Goal: Communication & Community: Answer question/provide support

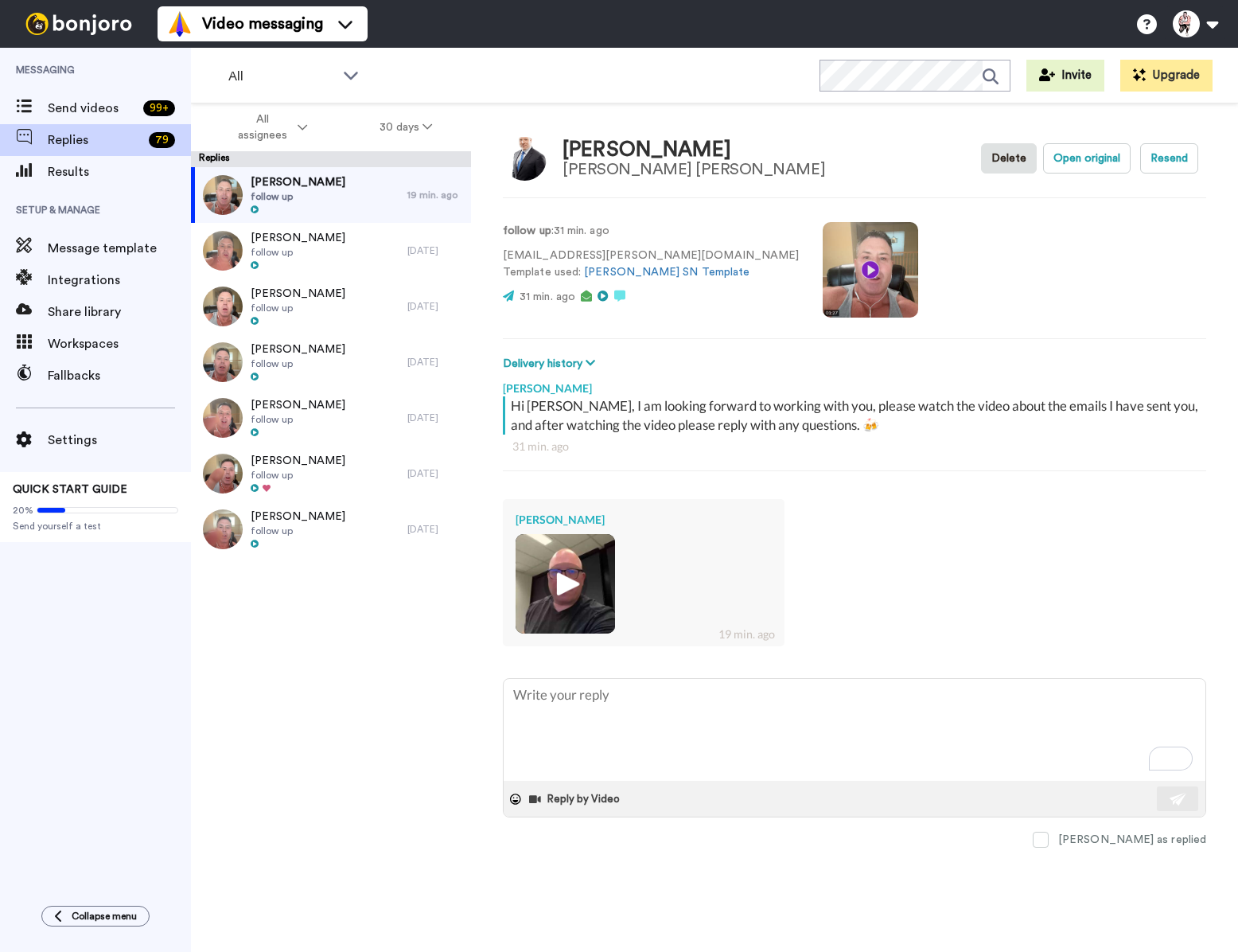
click at [564, 578] on img at bounding box center [565, 584] width 44 height 44
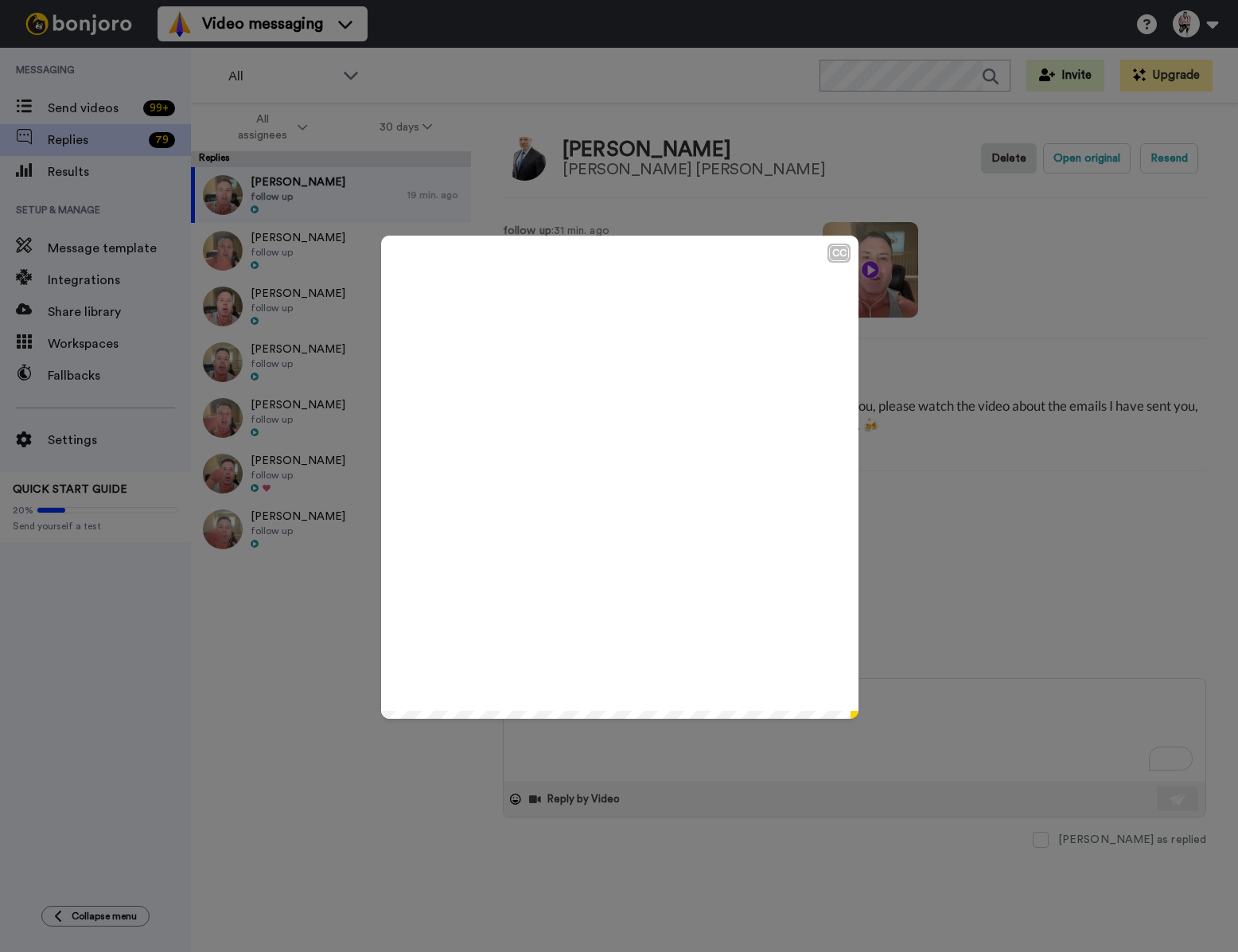
click at [617, 473] on icon "Play/Pause" at bounding box center [620, 477] width 42 height 75
click at [940, 521] on div "CC Play/Pause meeting just to get to know each other a little better and to all…" at bounding box center [619, 476] width 1238 height 952
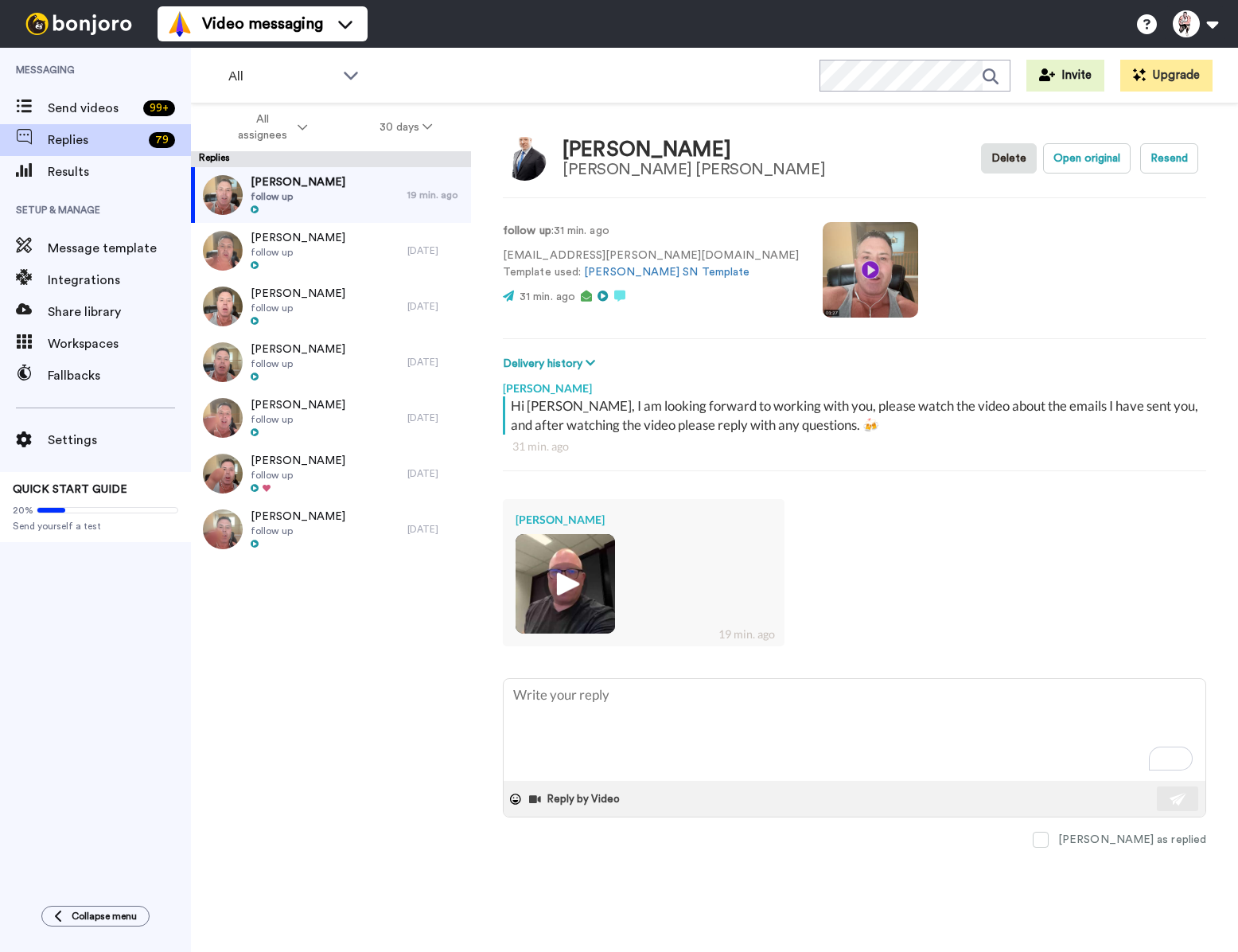
click at [561, 577] on img at bounding box center [565, 584] width 44 height 44
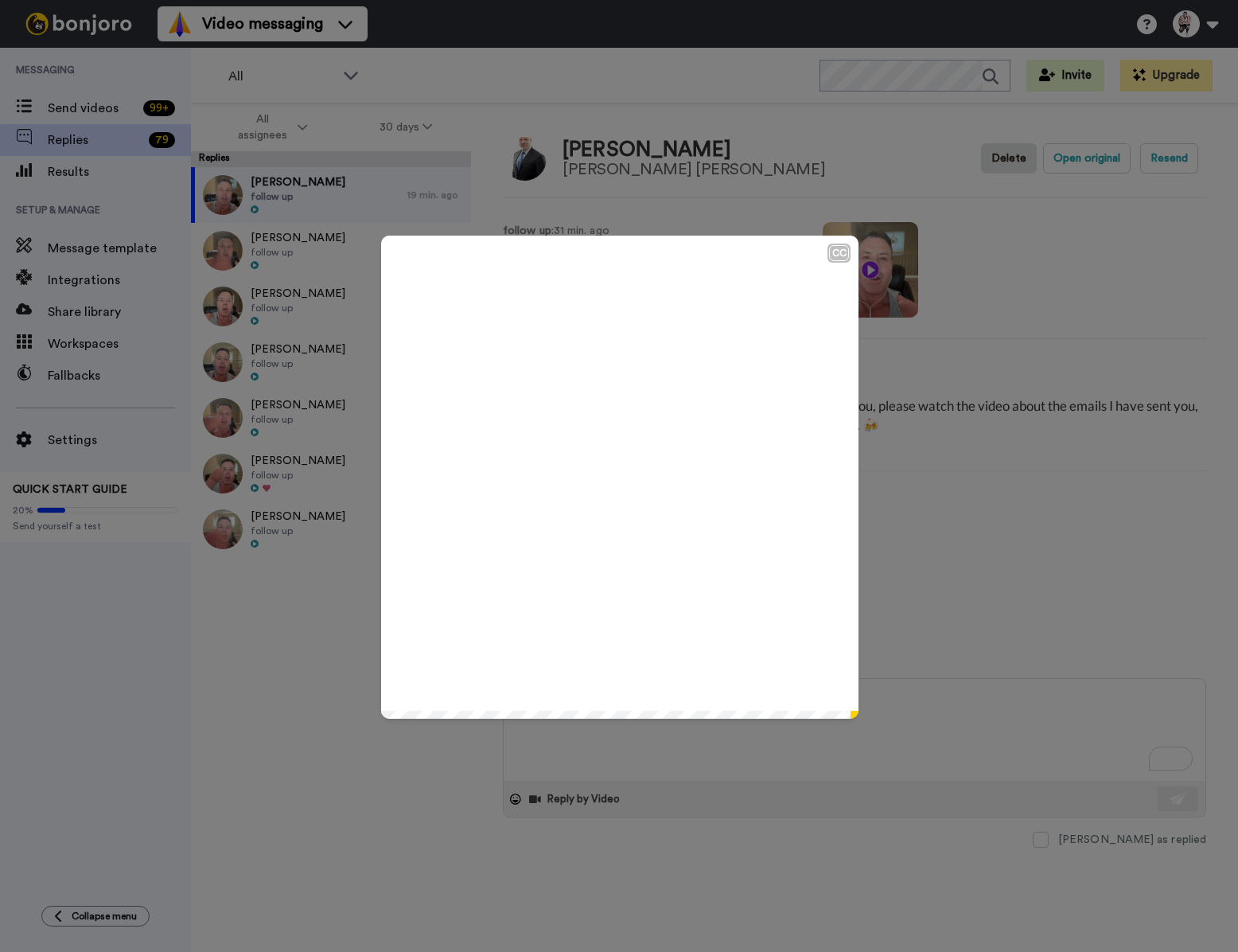
click at [608, 462] on icon at bounding box center [620, 477] width 42 height 43
type textarea "x"
click at [941, 650] on div "CC Play/Pause 0:30 / 0:30" at bounding box center [619, 476] width 1238 height 952
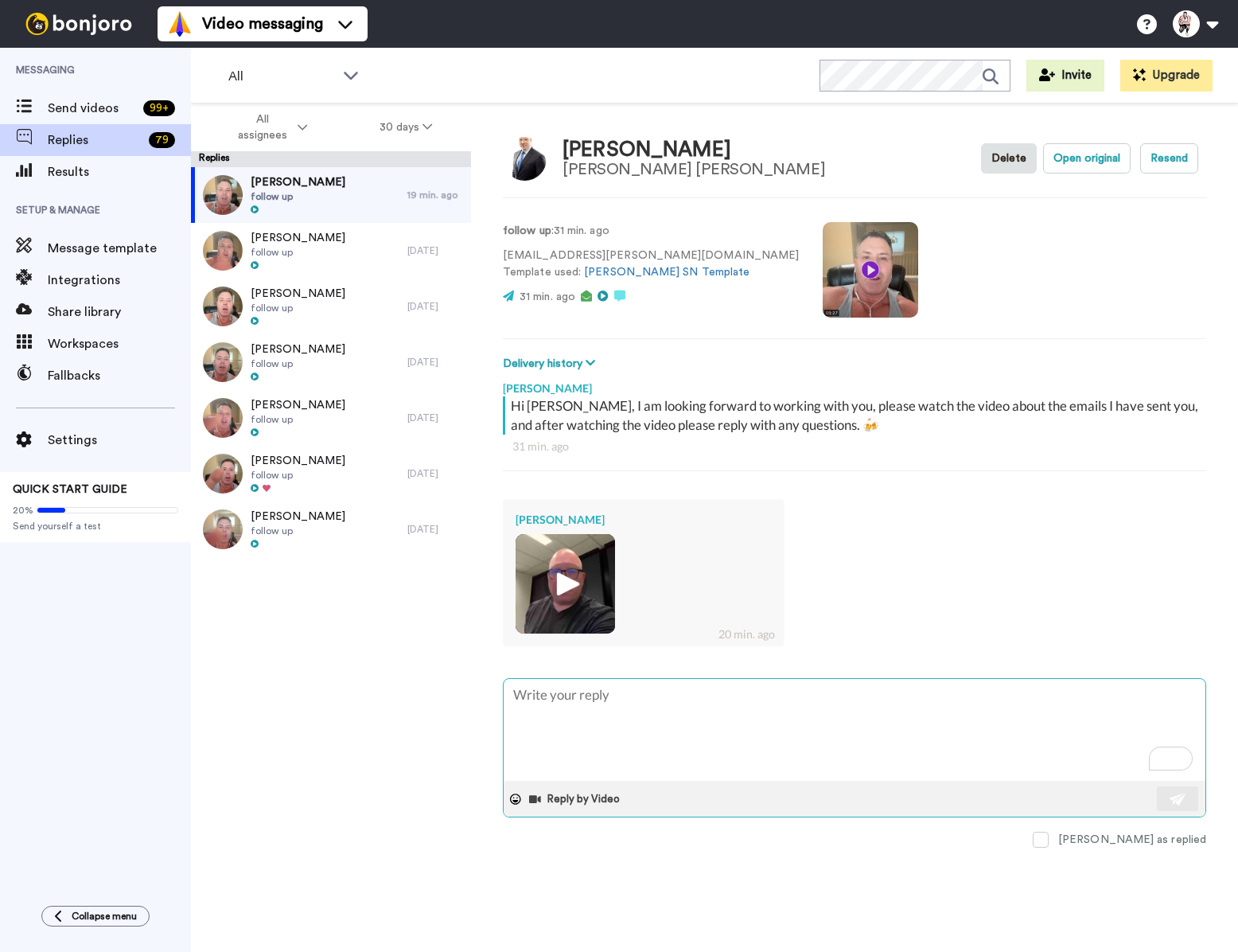
click at [565, 708] on textarea "To enrich screen reader interactions, please activate Accessibility in Grammarl…" at bounding box center [854, 729] width 702 height 102
click at [584, 696] on textarea "To enrich screen reader interactions, please activate Accessibility in Grammarl…" at bounding box center [854, 729] width 702 height 102
type textarea "D"
type textarea "x"
type textarea "Da"
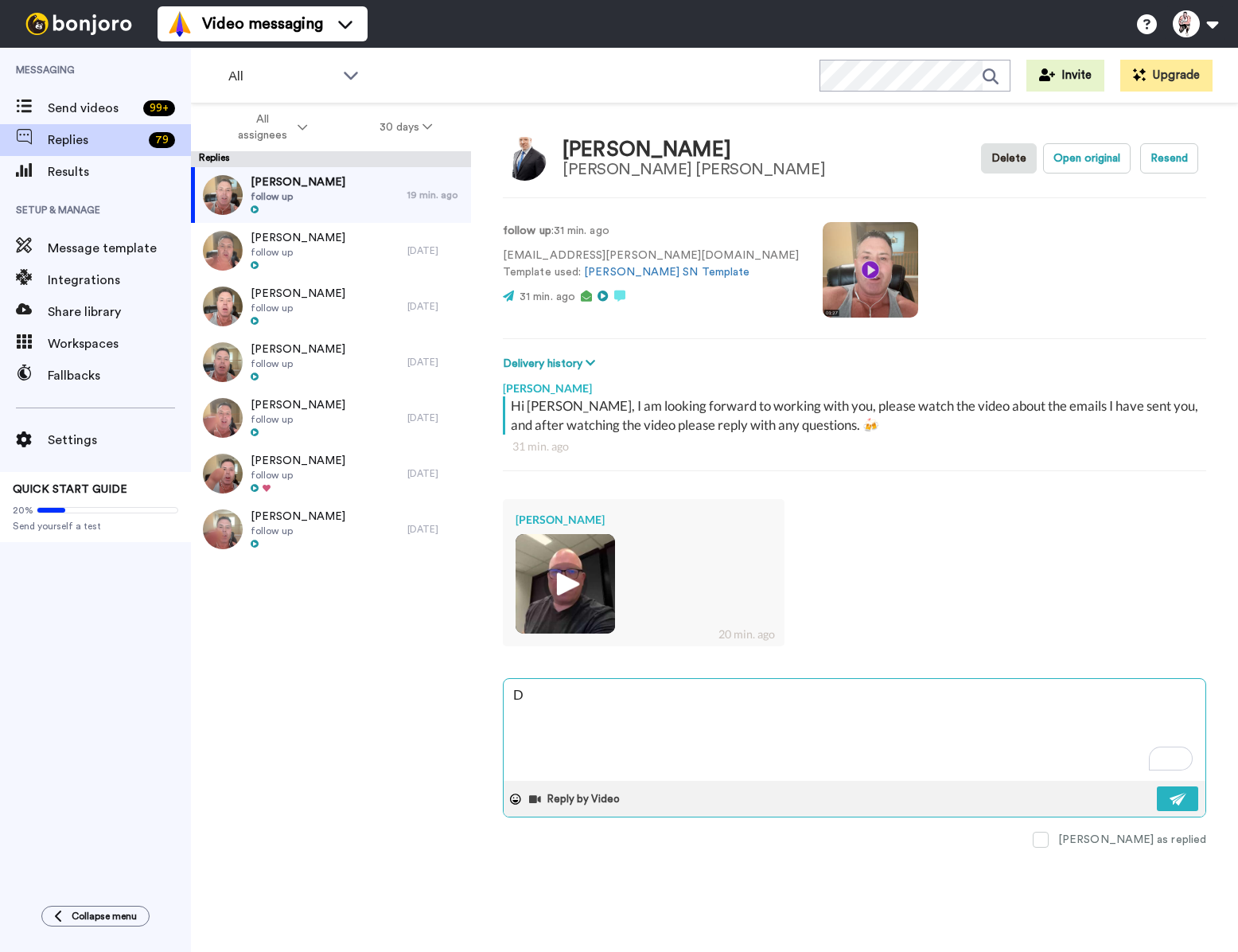
type textarea "x"
type textarea "Dav"
type textarea "x"
type textarea "[PERSON_NAME]"
type textarea "x"
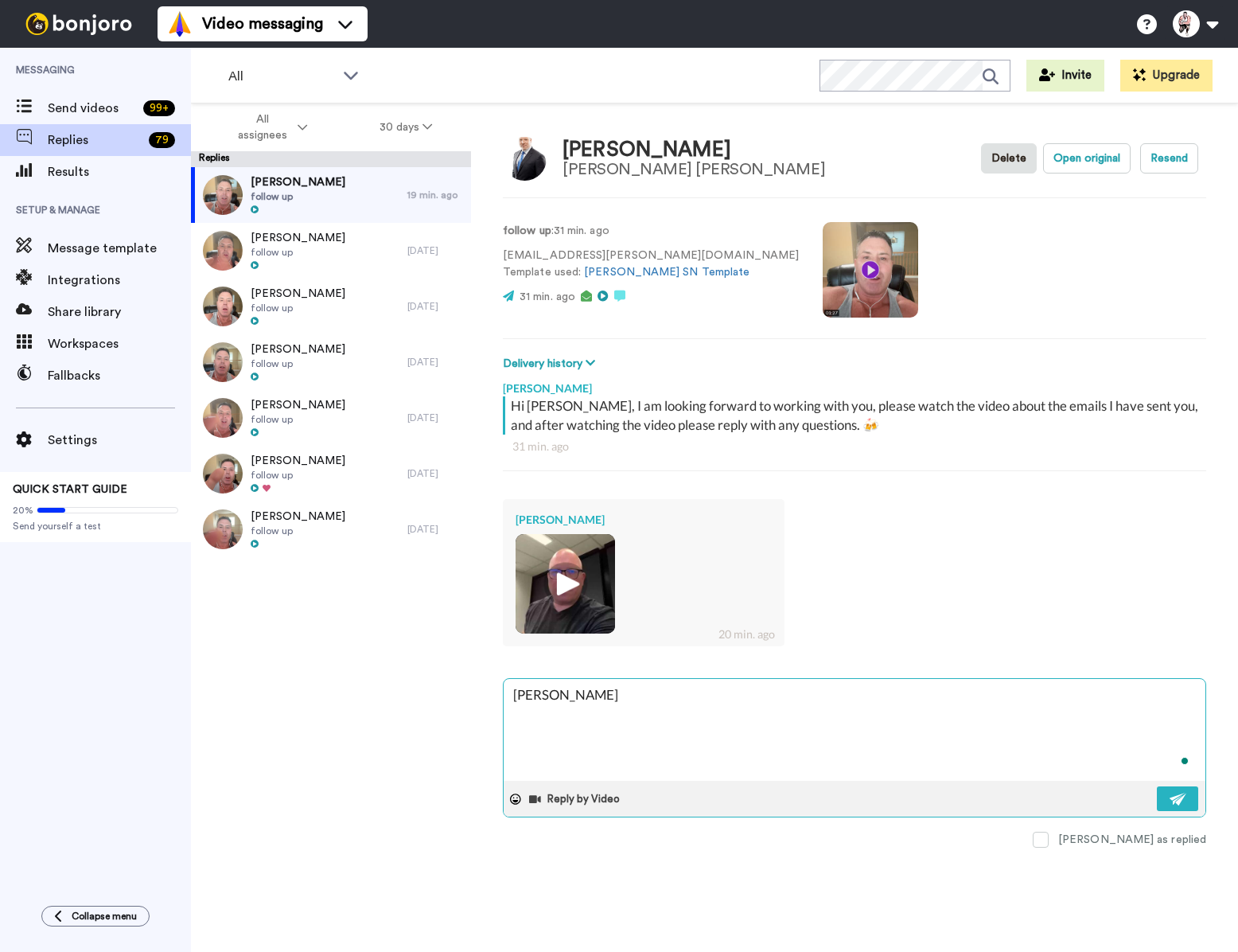
type textarea "[PERSON_NAME],"
type textarea "x"
type textarea "[PERSON_NAME],"
type textarea "x"
type textarea "[PERSON_NAME], S"
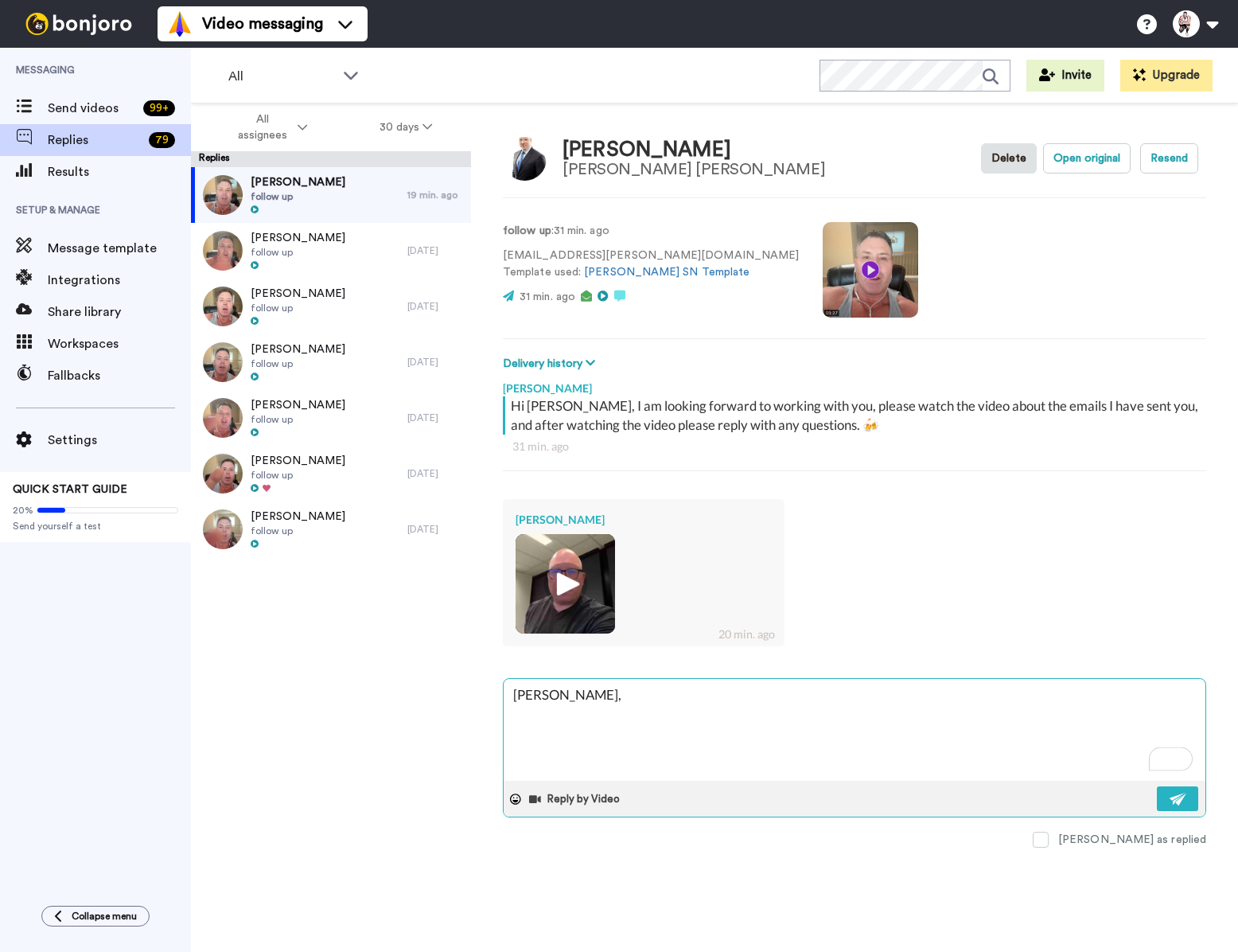
type textarea "x"
type textarea "[PERSON_NAME], So"
type textarea "x"
type textarea "[PERSON_NAME], Sou"
type textarea "x"
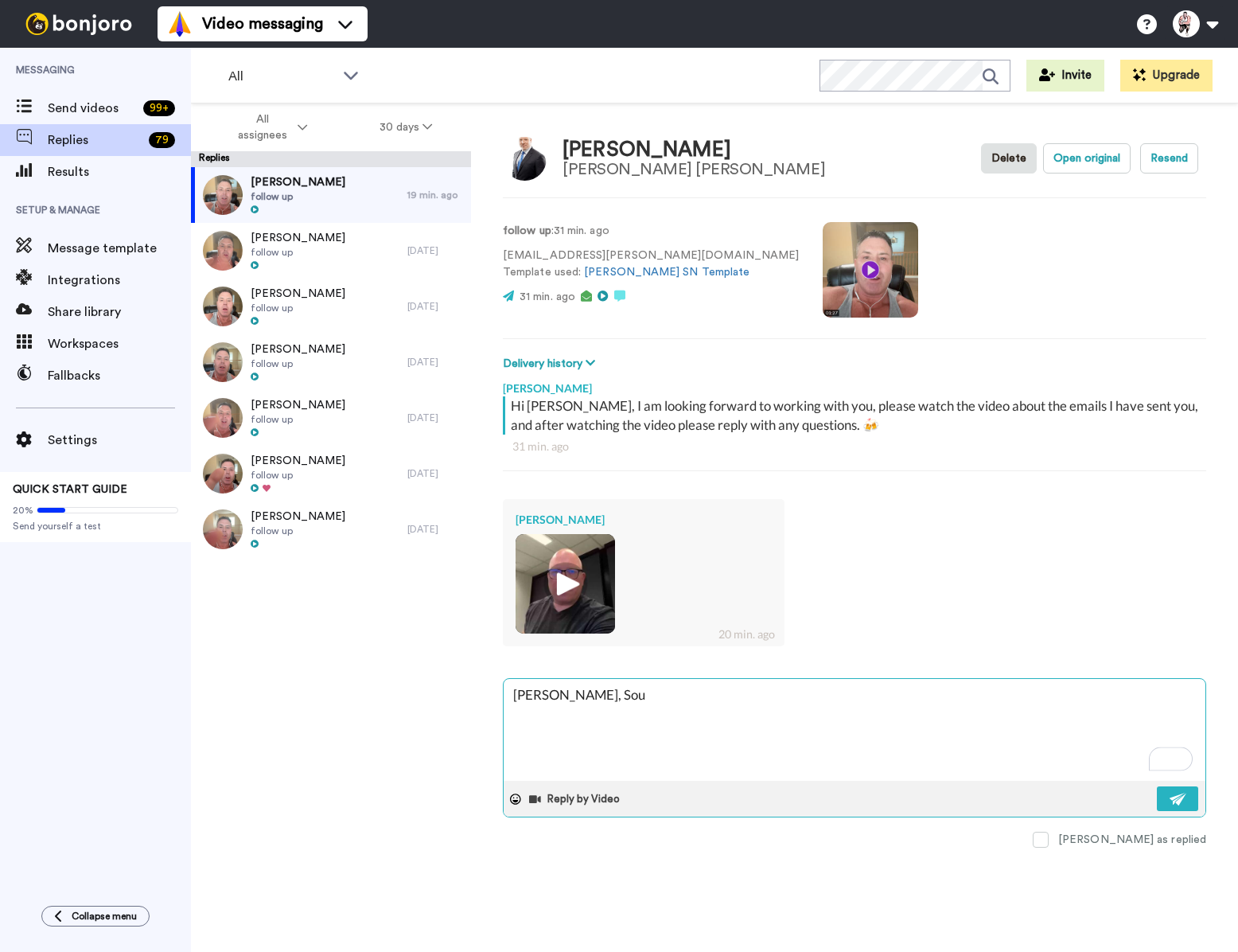
type textarea "[PERSON_NAME], Soud"
type textarea "x"
type textarea "[PERSON_NAME], Soudn"
type textarea "x"
type textarea "[PERSON_NAME], Soudns"
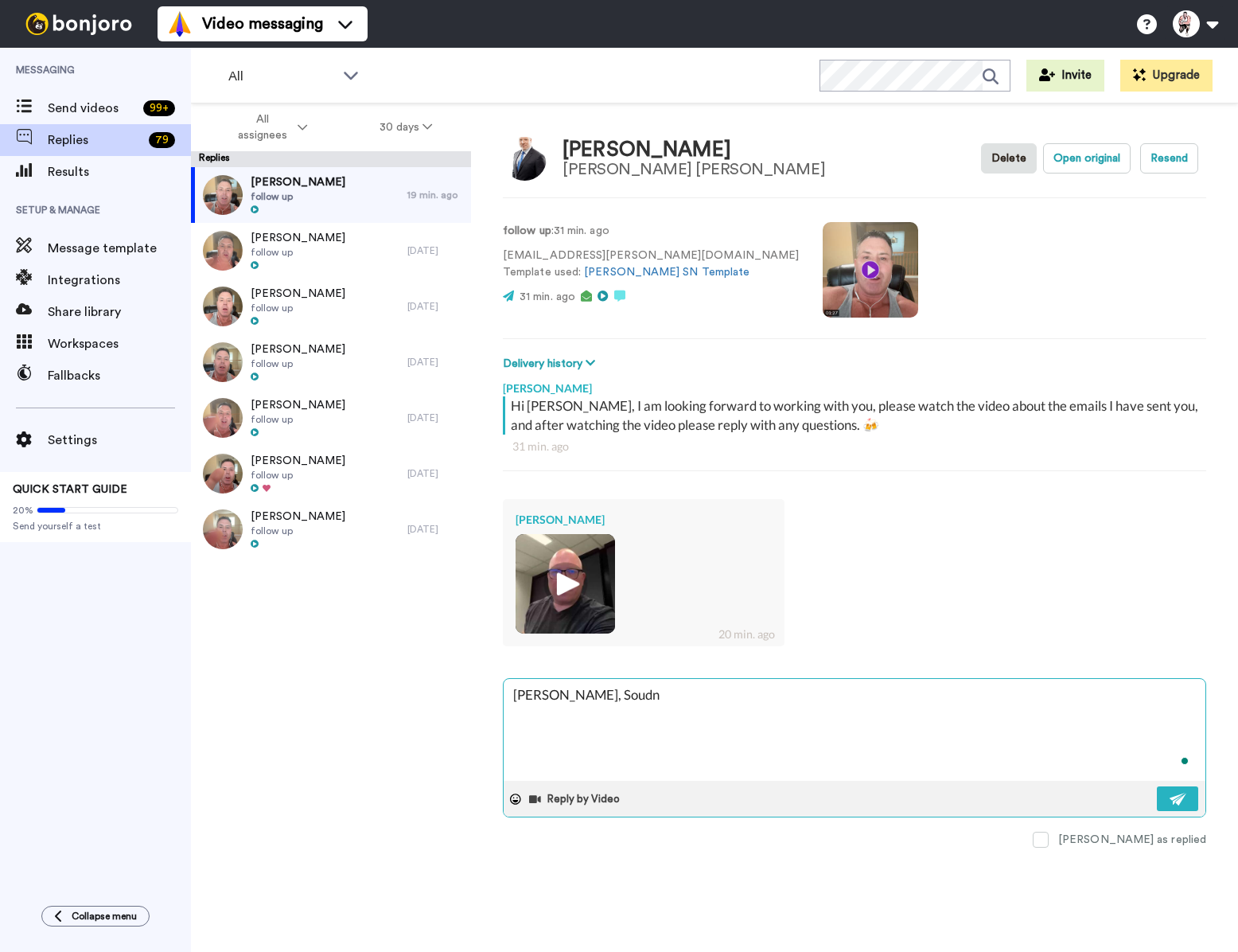
type textarea "x"
type textarea "[PERSON_NAME], Soudns"
type textarea "x"
type textarea "[PERSON_NAME], Soudns"
type textarea "x"
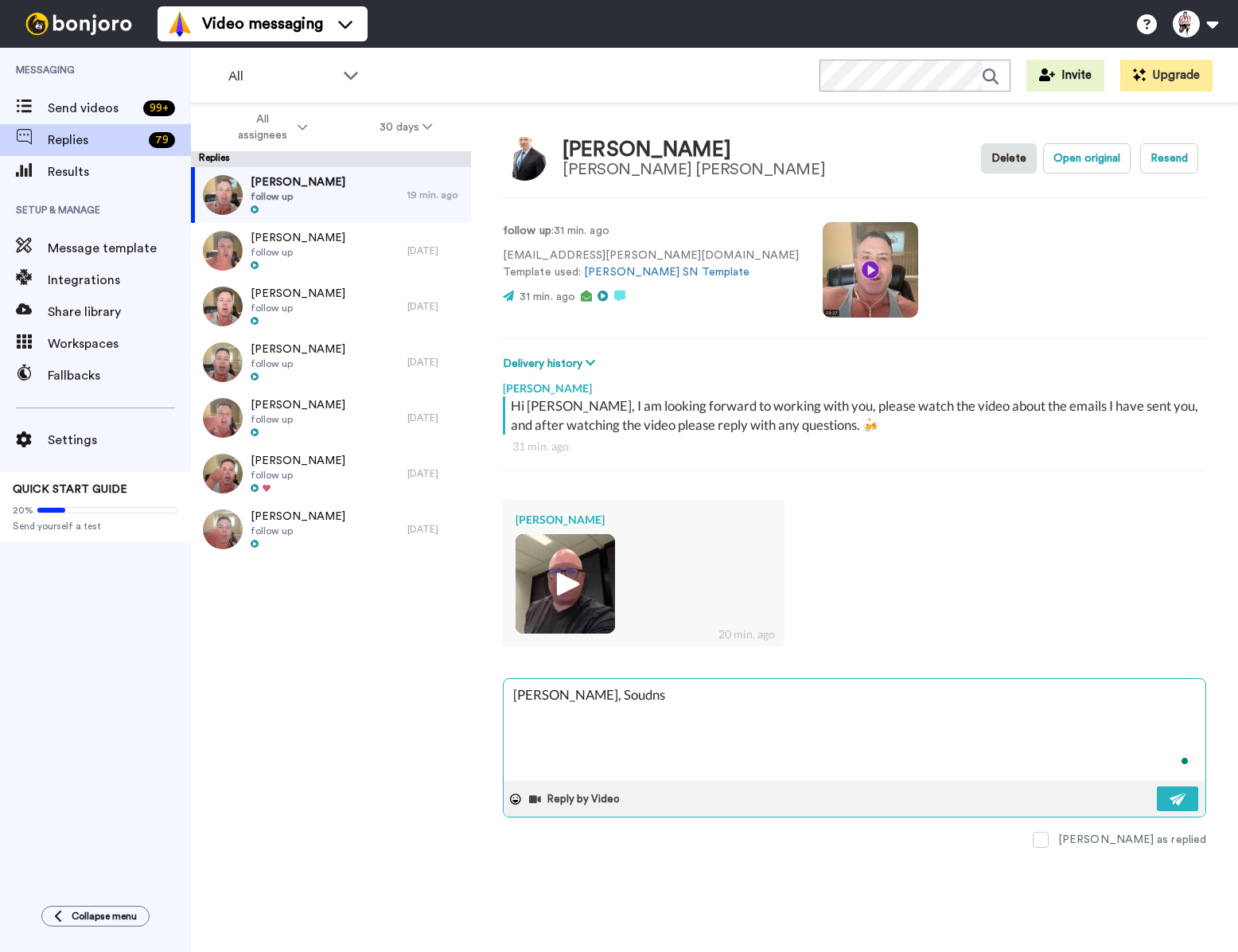
type textarea "[PERSON_NAME], Soudn"
type textarea "x"
type textarea "[PERSON_NAME], Soud"
type textarea "x"
type textarea "[PERSON_NAME], Sou"
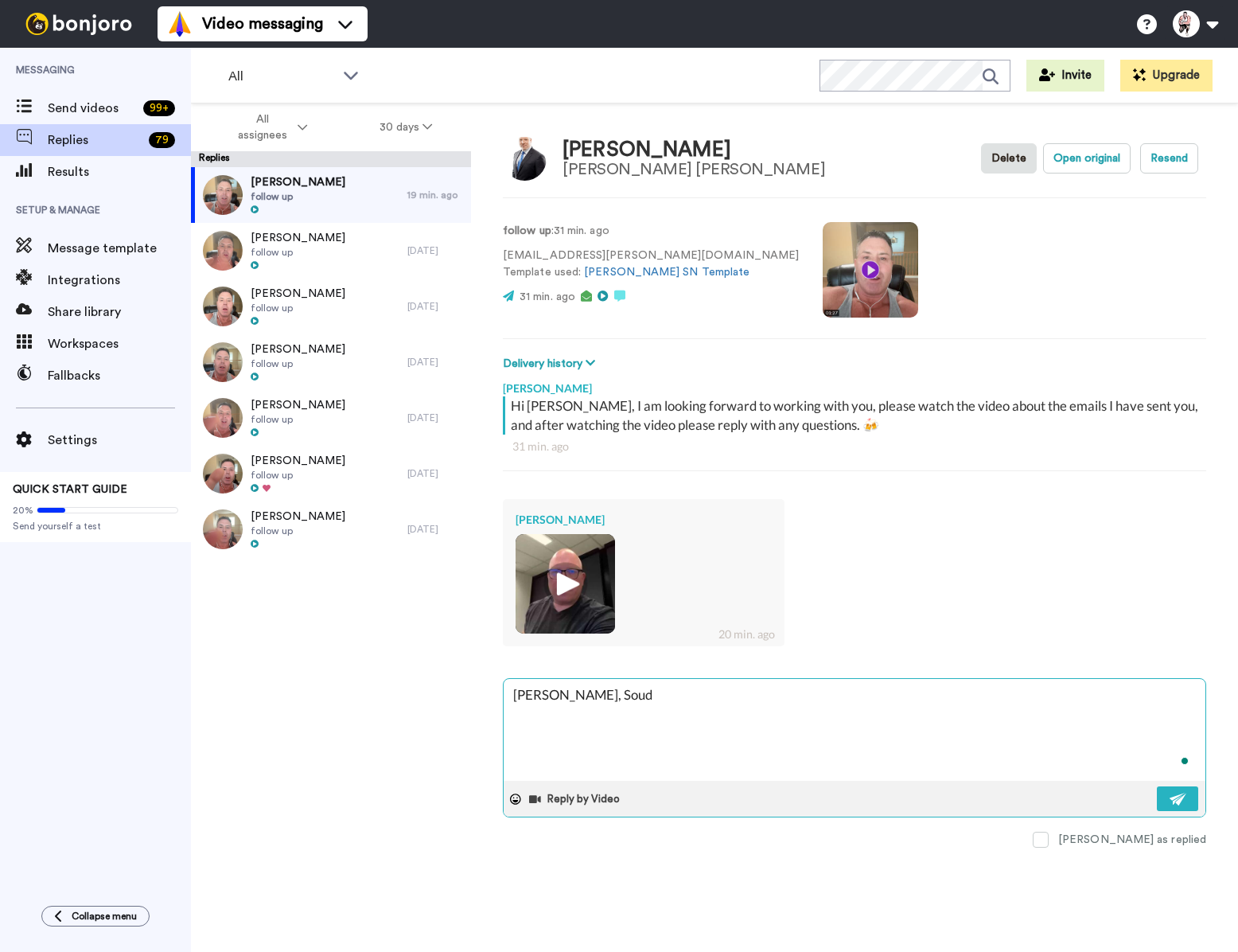
type textarea "x"
type textarea "[PERSON_NAME], Soun"
type textarea "x"
type textarea "[PERSON_NAME], Sounf"
type textarea "x"
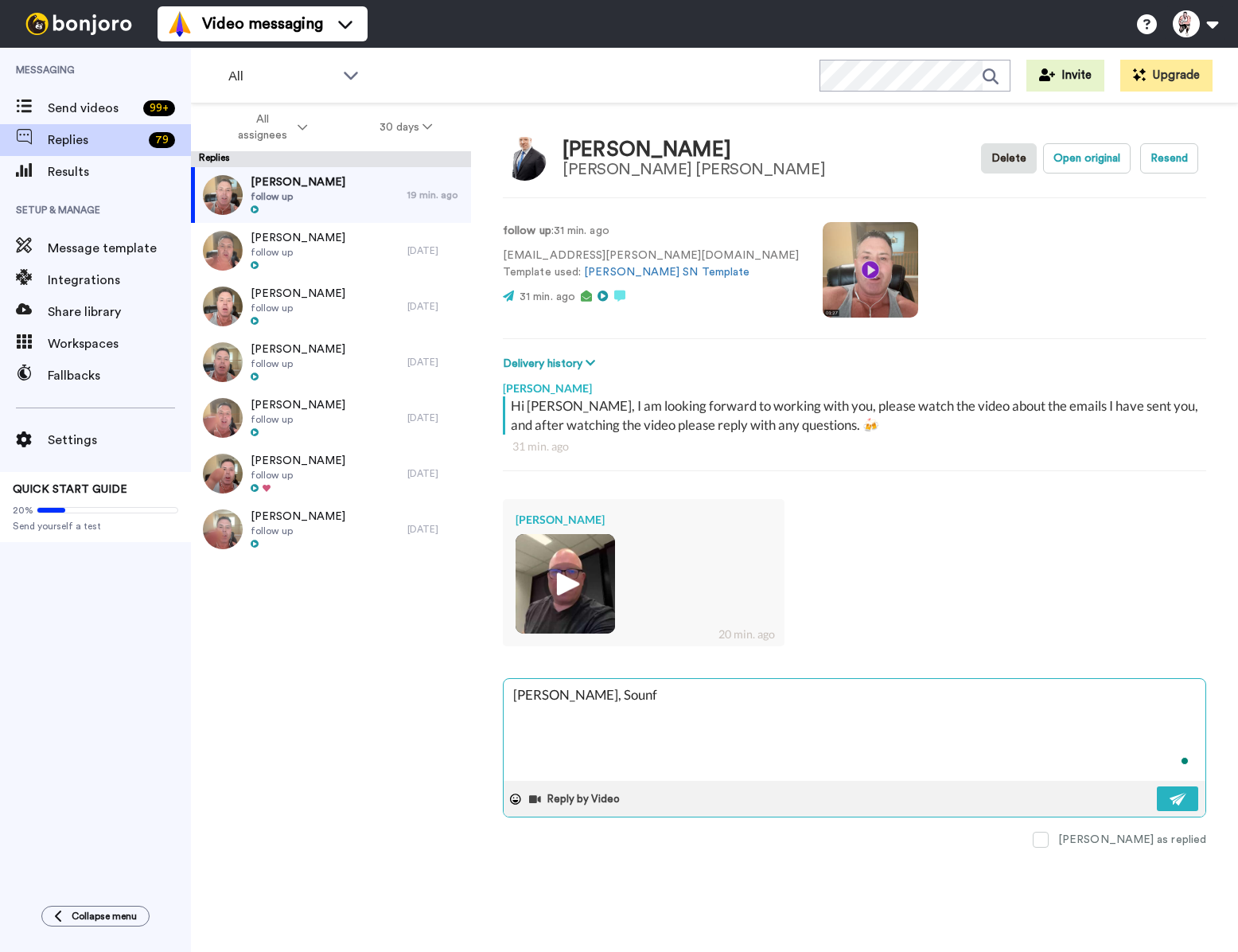
type textarea "[PERSON_NAME], Sounfd"
type textarea "x"
type textarea "[PERSON_NAME], Sounfd"
type textarea "x"
type textarea "[PERSON_NAME], Sounfd"
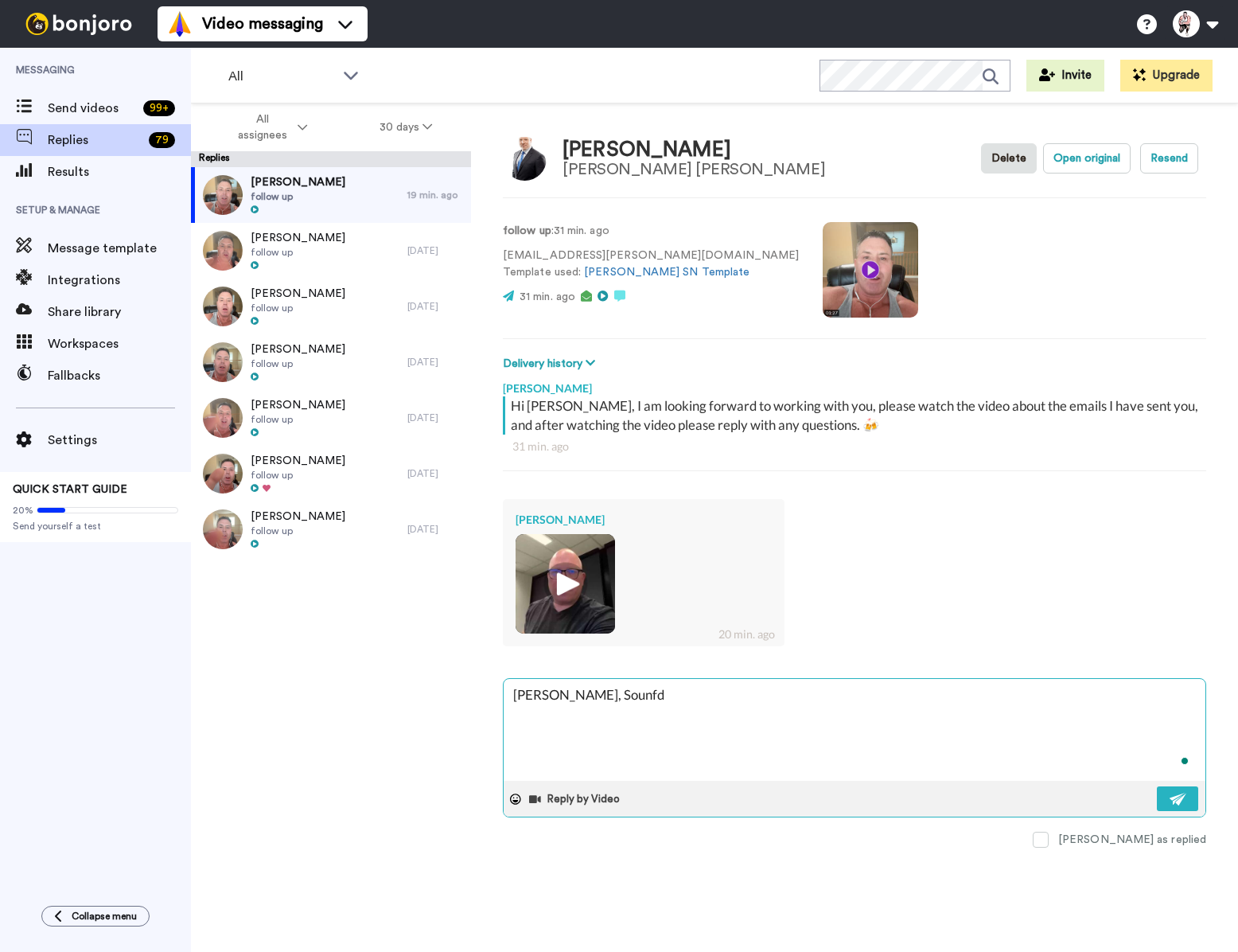
type textarea "x"
type textarea "[PERSON_NAME], Sounf"
type textarea "x"
type textarea "[PERSON_NAME], Soun"
type textarea "x"
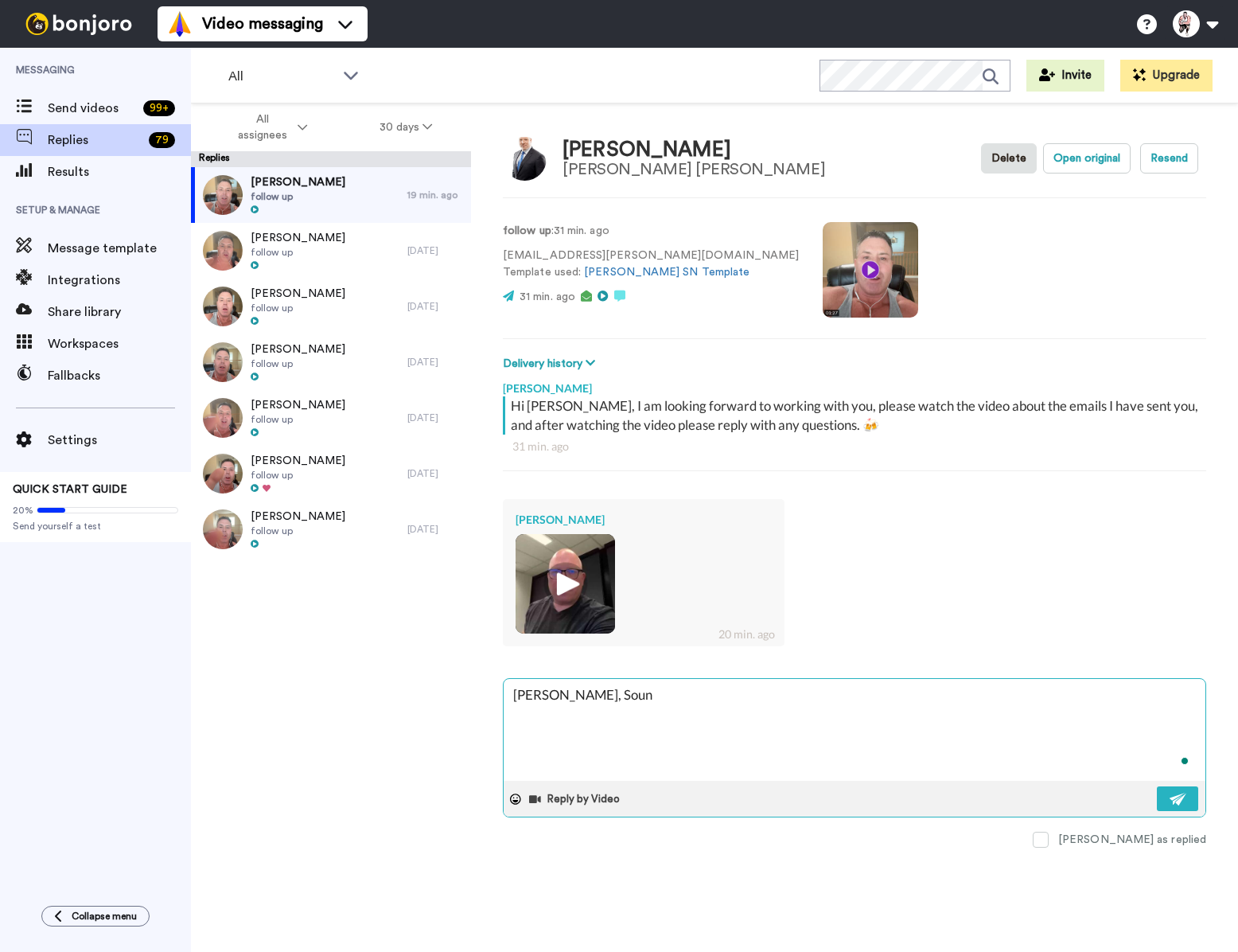
type textarea "[PERSON_NAME], Sound"
type textarea "x"
type textarea "[PERSON_NAME], Sounds"
type textarea "x"
type textarea "[PERSON_NAME], Sounds"
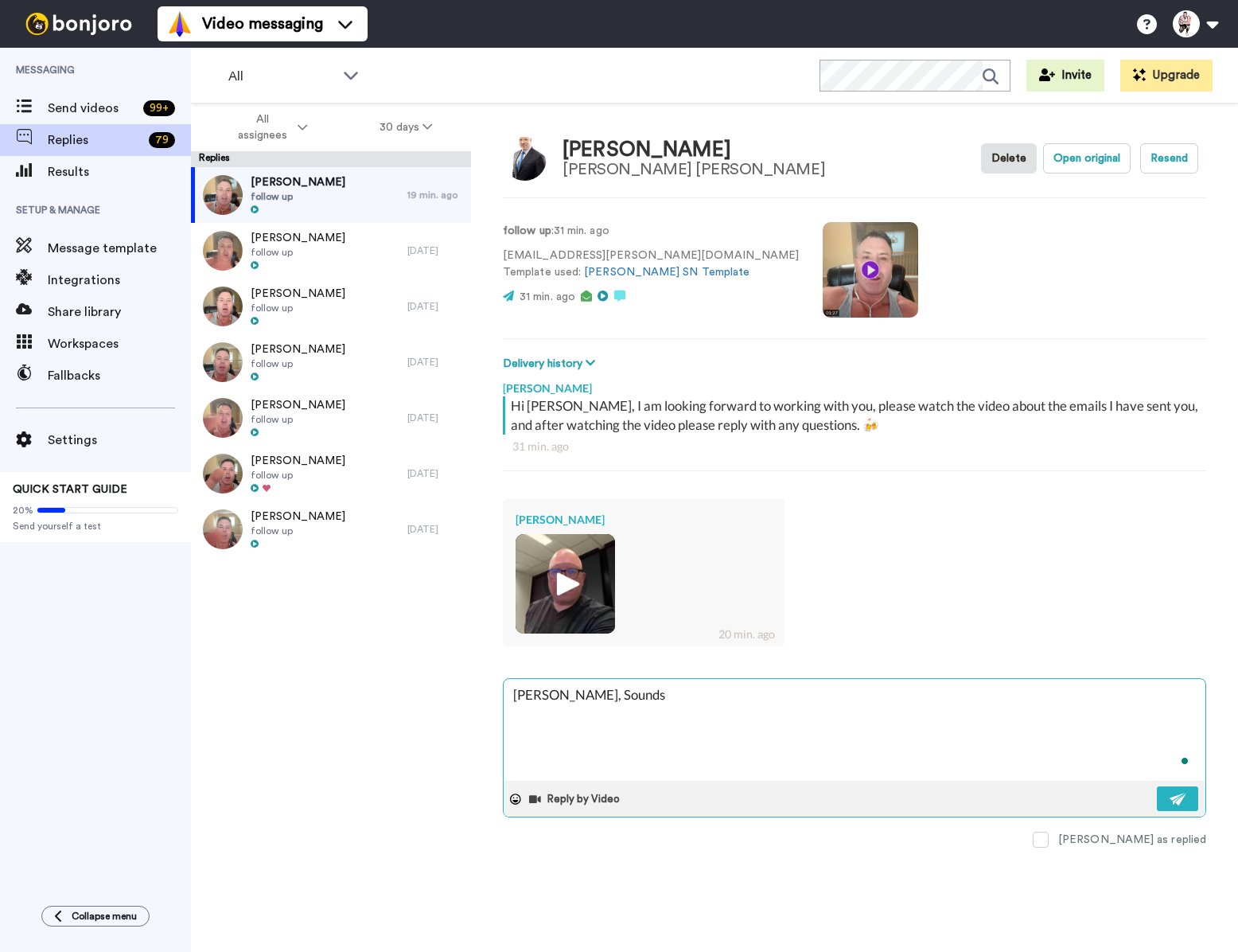
type textarea "x"
type textarea "[PERSON_NAME], Sounds g"
type textarea "x"
type textarea "[PERSON_NAME], Sounds gr"
type textarea "x"
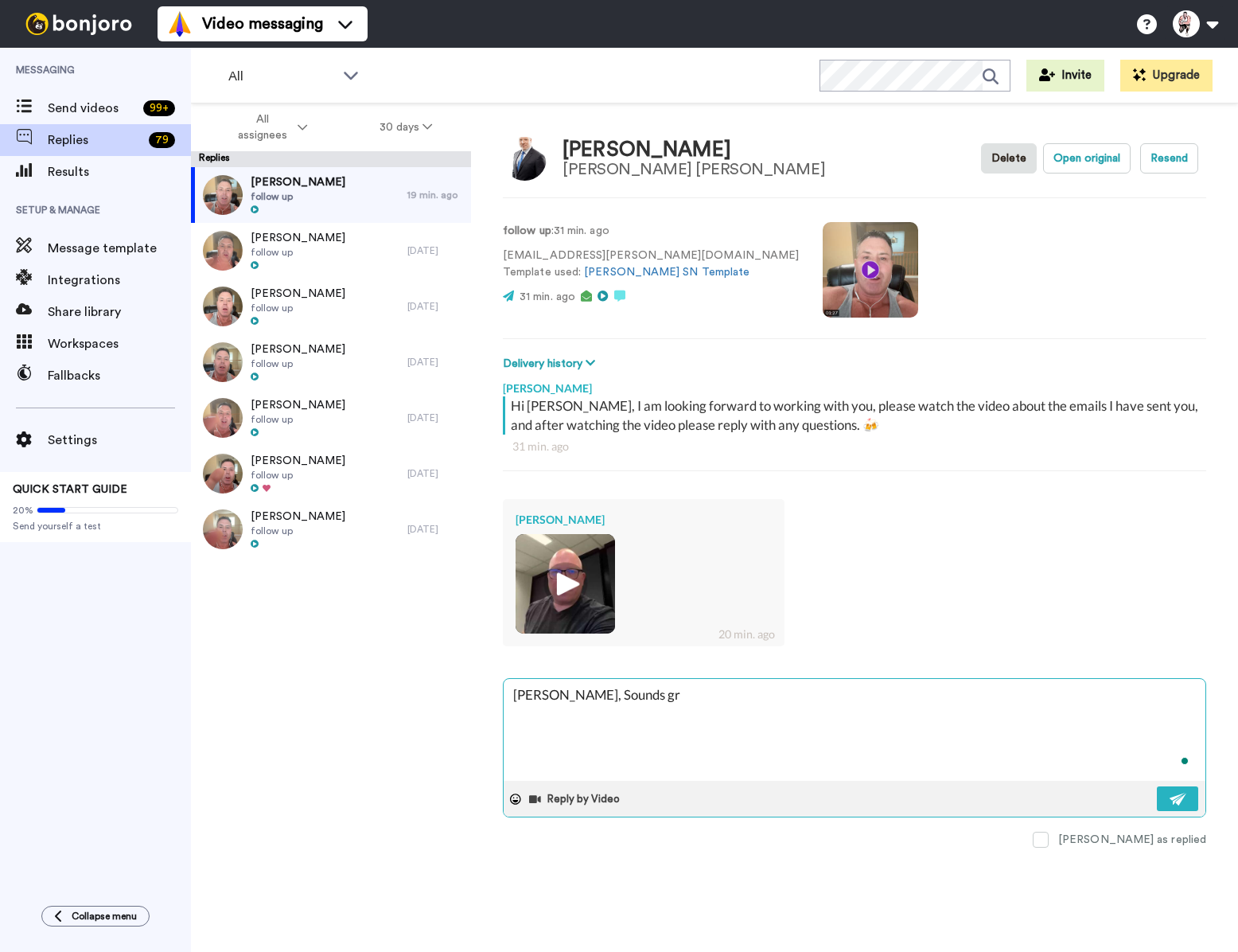
type textarea "[PERSON_NAME], Sounds gre"
type textarea "x"
type textarea "[PERSON_NAME], Sounds grea"
type textarea "x"
type textarea "[PERSON_NAME], Sounds great"
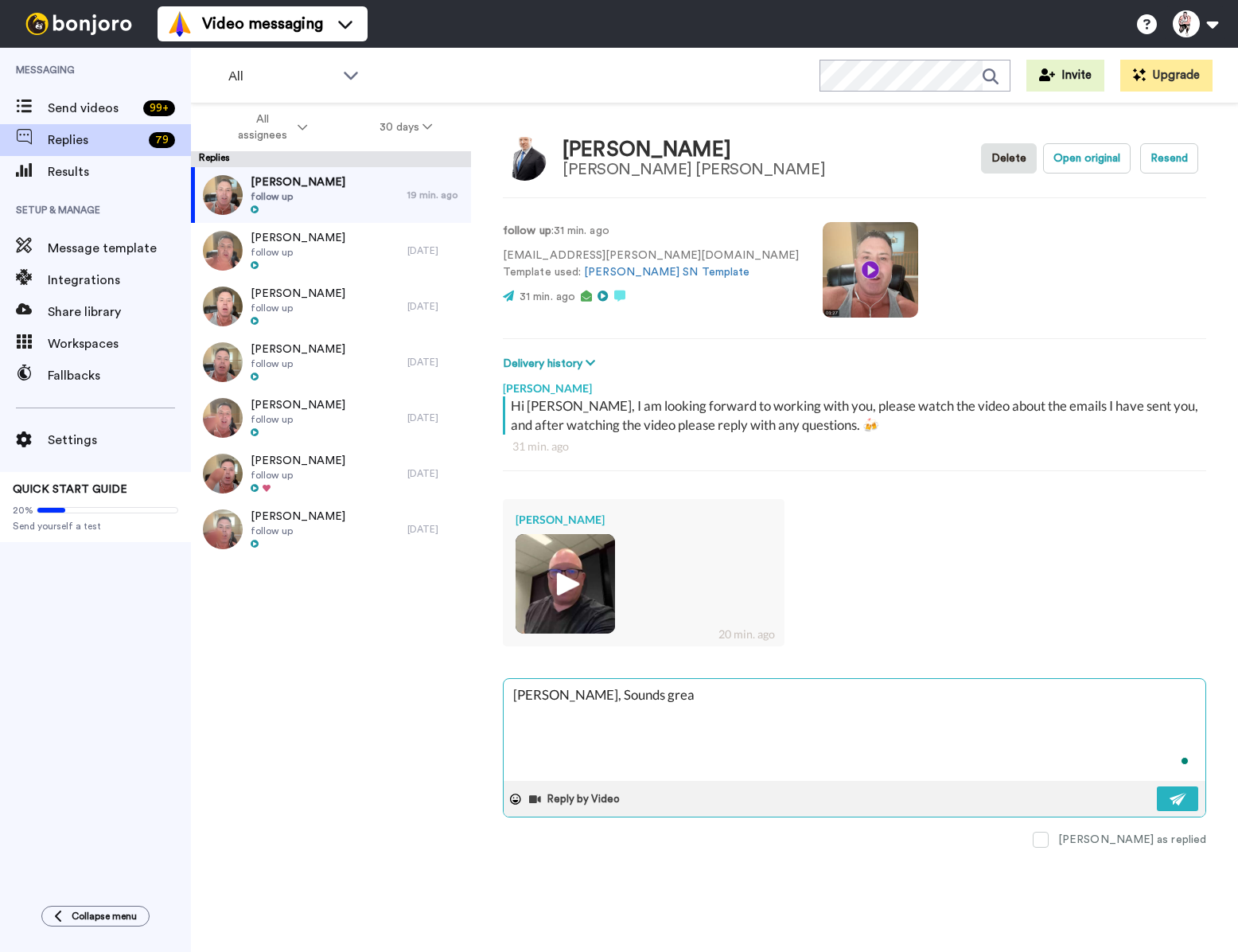
type textarea "x"
type textarea "[PERSON_NAME], Sounds great"
type textarea "x"
type textarea "[PERSON_NAME], Sounds great I"
type textarea "x"
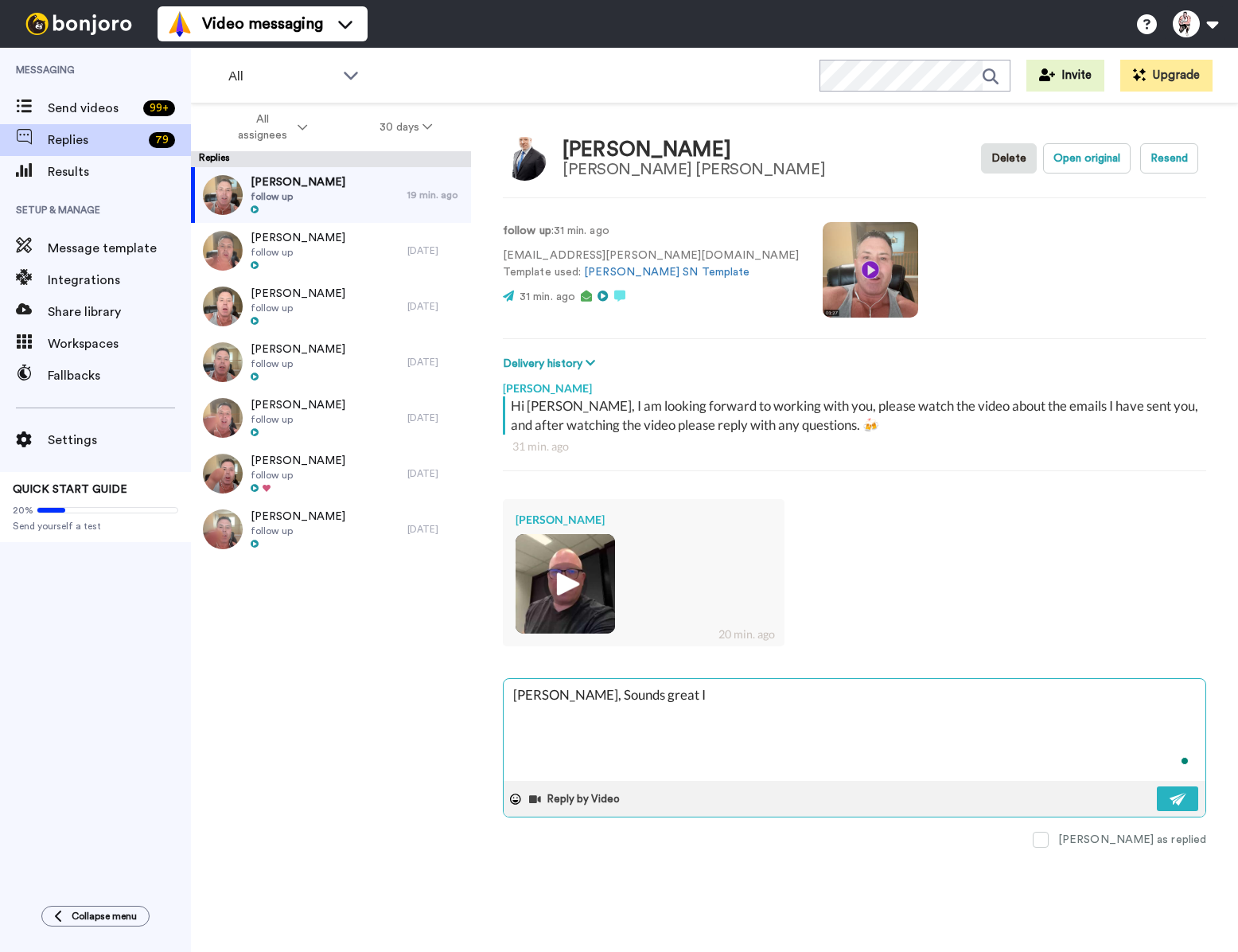
type textarea "[PERSON_NAME], Sounds great I"
type textarea "x"
type textarea "[PERSON_NAME], Sounds great I a"
type textarea "x"
type textarea "[PERSON_NAME], Sounds great I am"
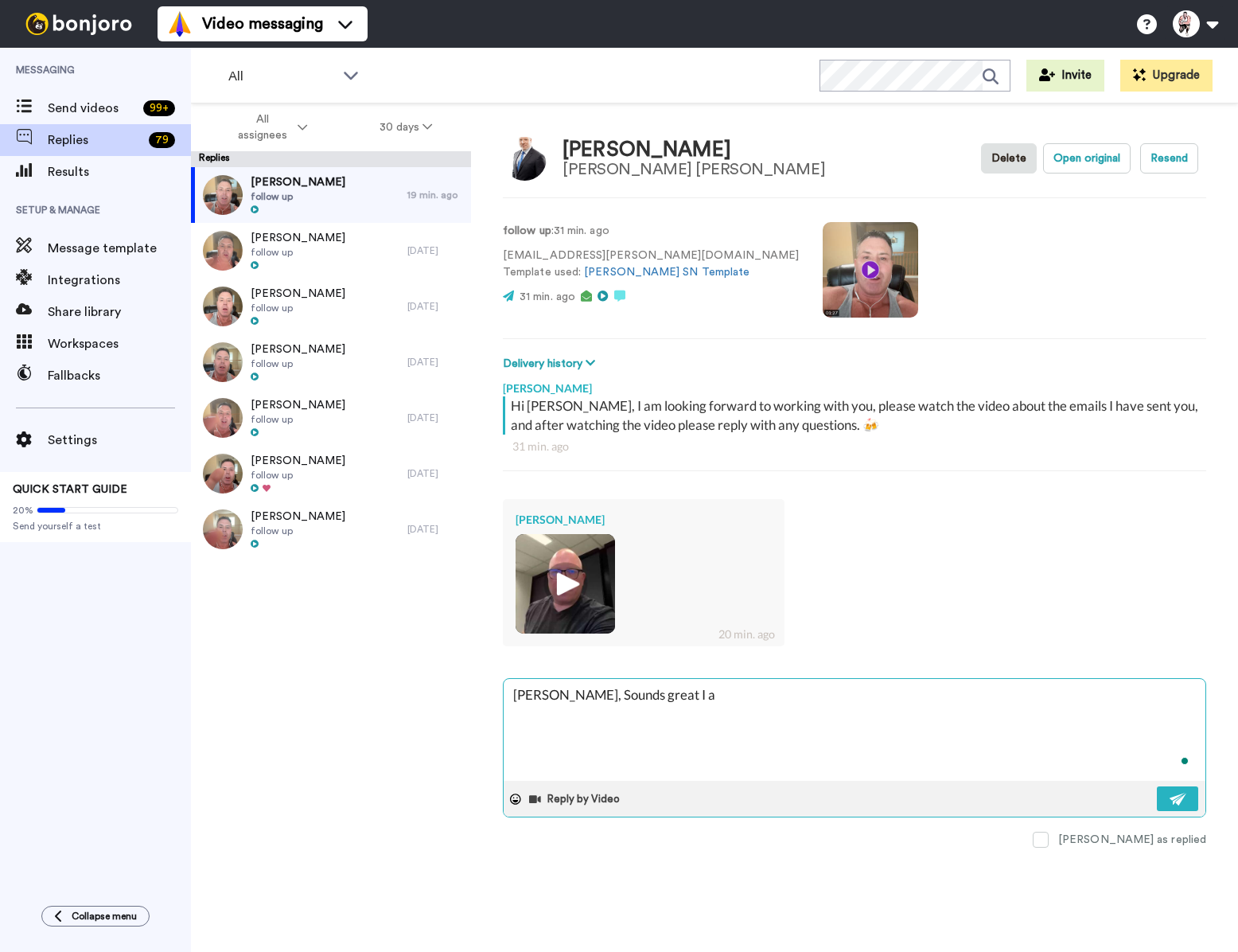
type textarea "x"
type textarea "[PERSON_NAME], Sounds great I am"
type textarea "x"
type textarea "[PERSON_NAME], Sounds great I am u"
type textarea "x"
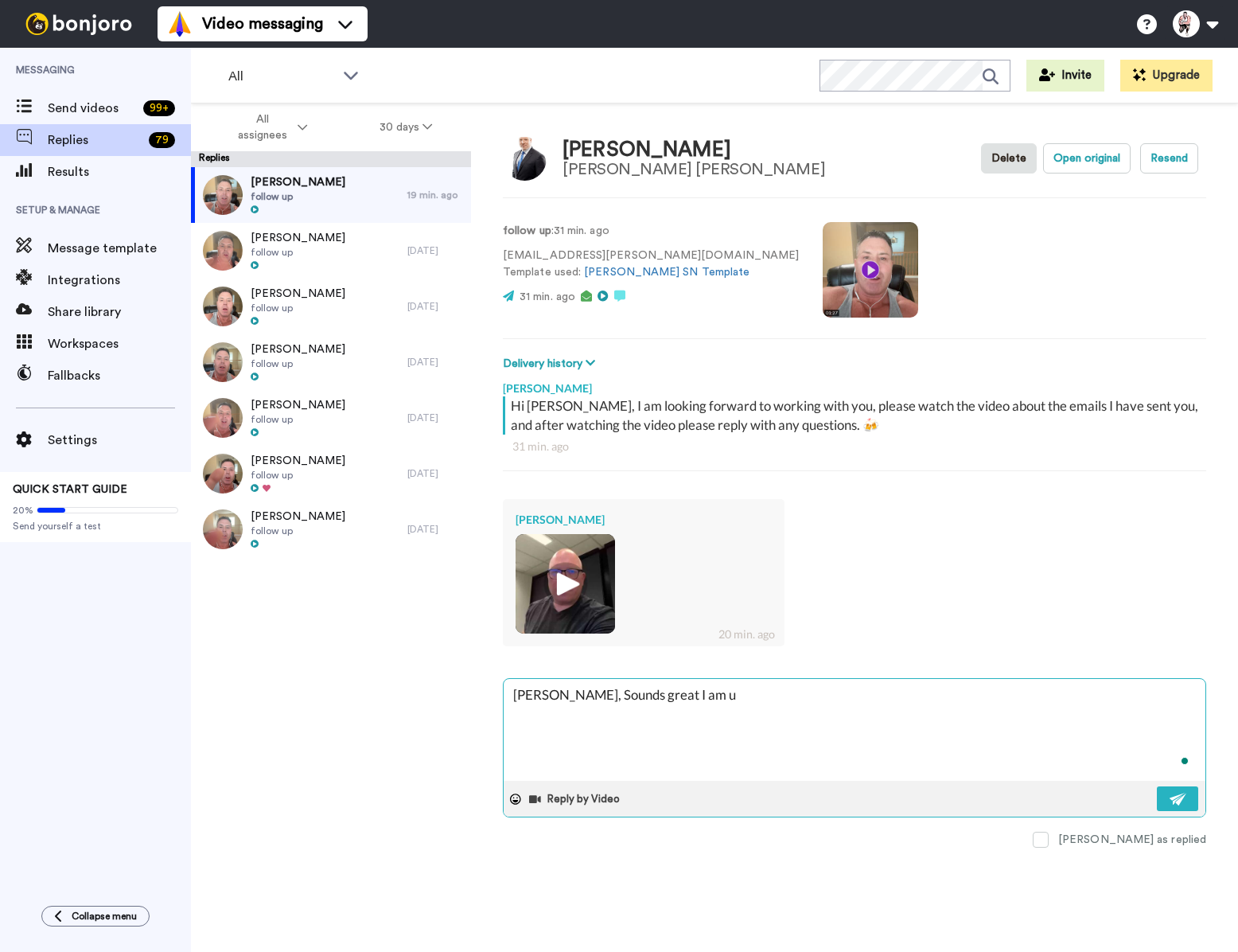
type textarea "[PERSON_NAME], Sounds great I am up"
type textarea "x"
type textarea "[PERSON_NAME], Sounds great I am up"
type textarea "x"
type textarea "[PERSON_NAME], Sounds great I am up l"
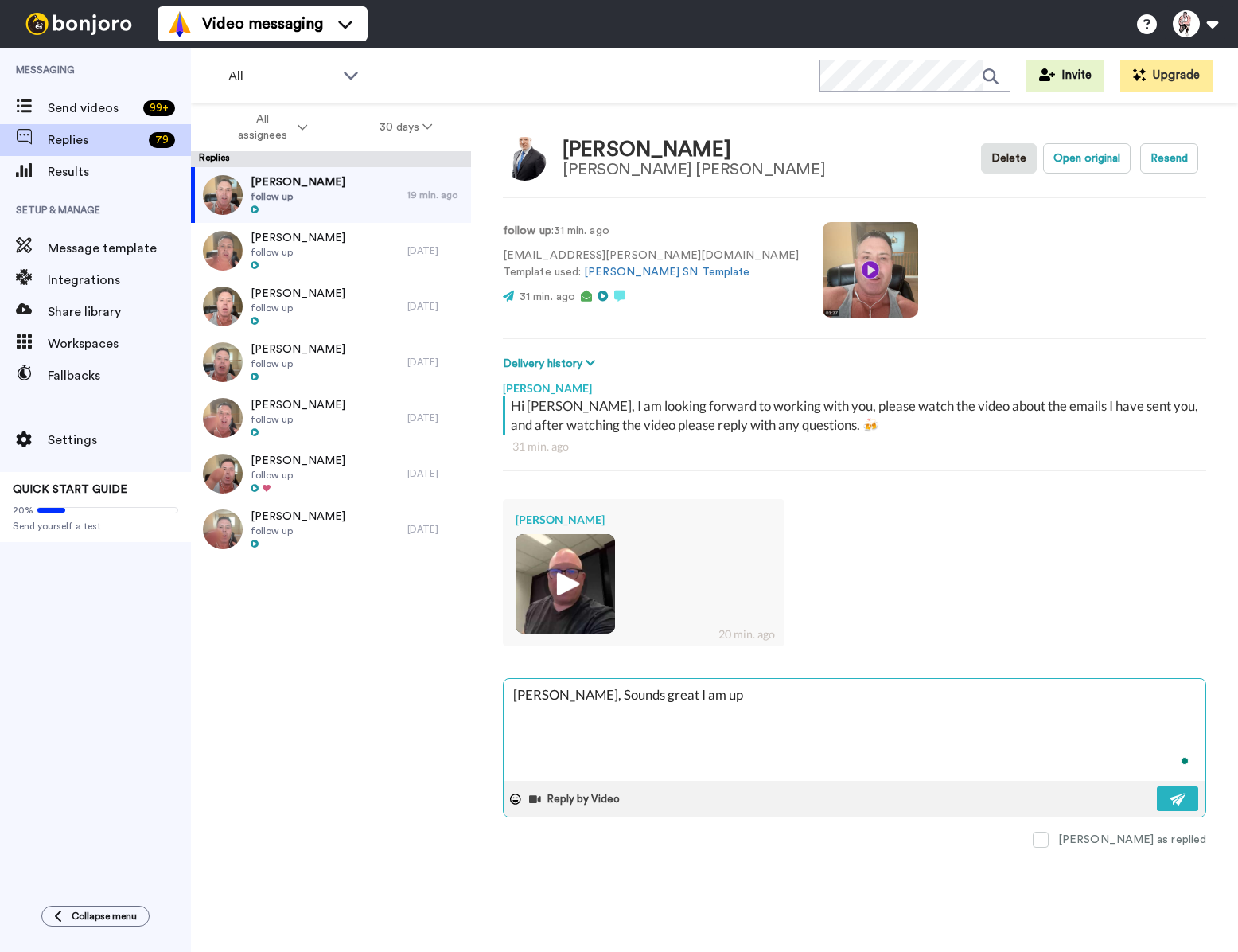
type textarea "x"
type textarea "[PERSON_NAME], Sounds great I am up la"
type textarea "x"
type textarea "[PERSON_NAME], Sounds great I am up lat"
type textarea "x"
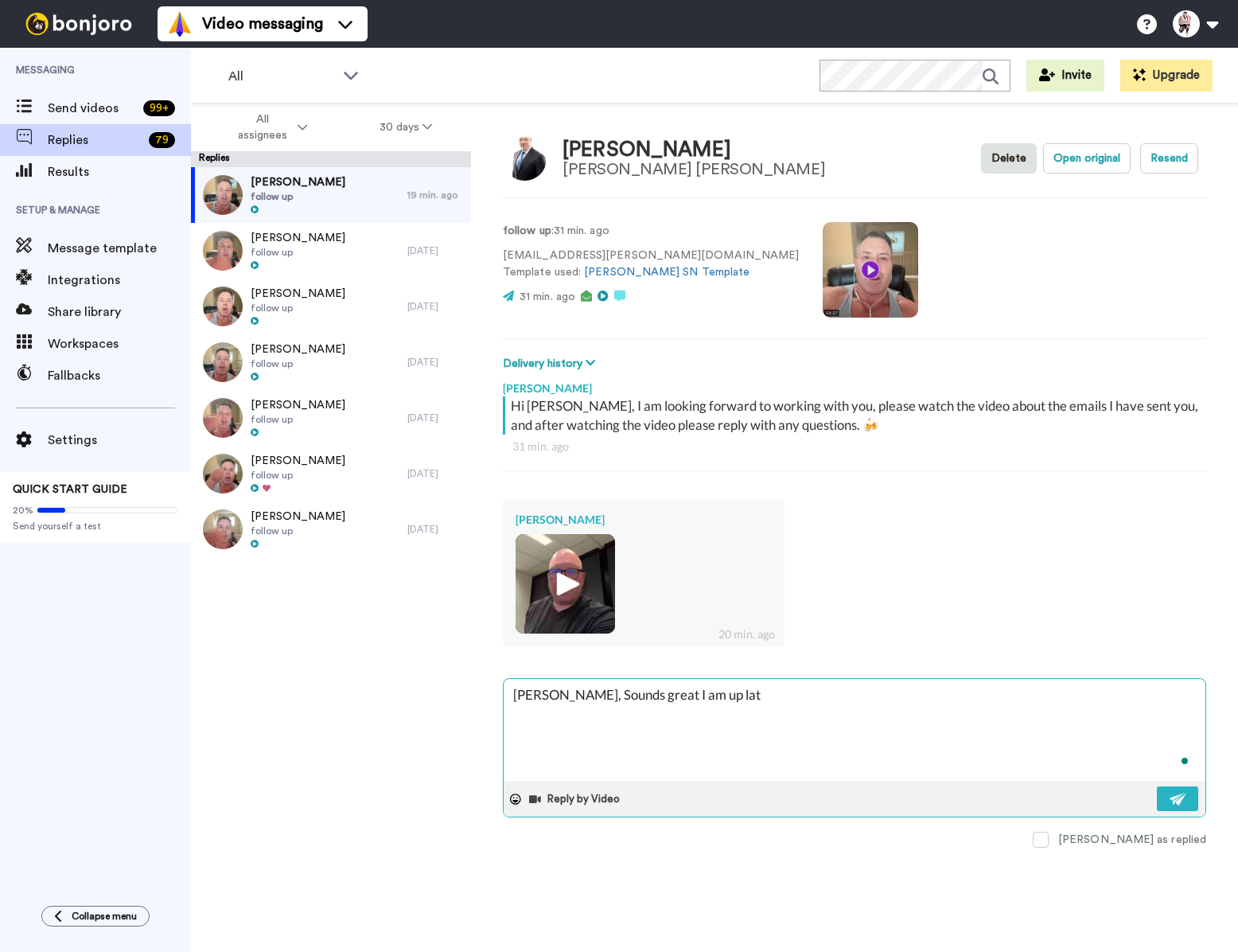
type textarea "[PERSON_NAME], Sounds great I am up late"
type textarea "x"
type textarea "[PERSON_NAME], Sounds great I am up late"
type textarea "x"
type textarea "[PERSON_NAME], Sounds great I am up late l"
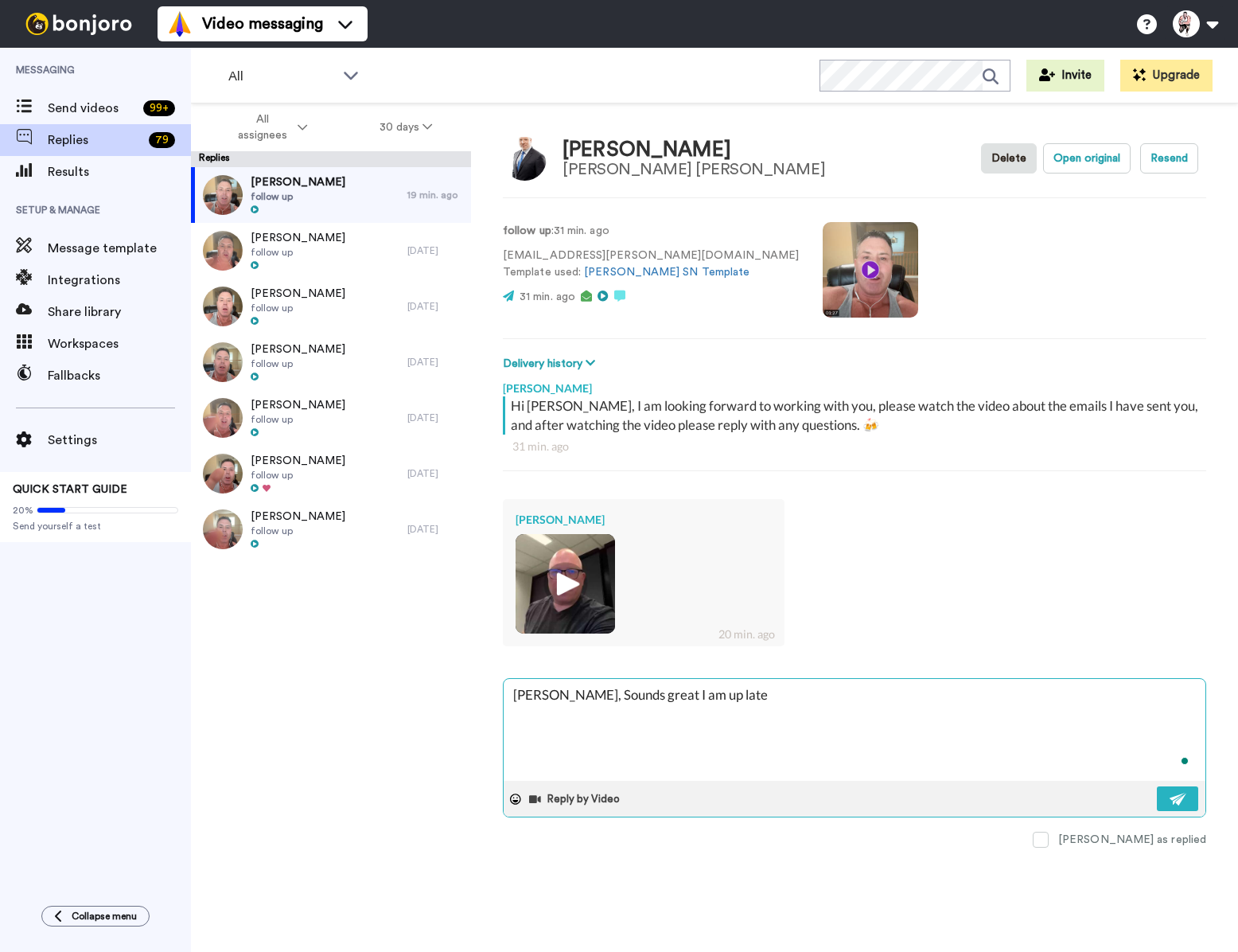
type textarea "x"
type textarea "[PERSON_NAME], Sounds great I am up late [PERSON_NAME]"
type textarea "x"
type textarea "[PERSON_NAME], Sounds great I am up late lik"
type textarea "x"
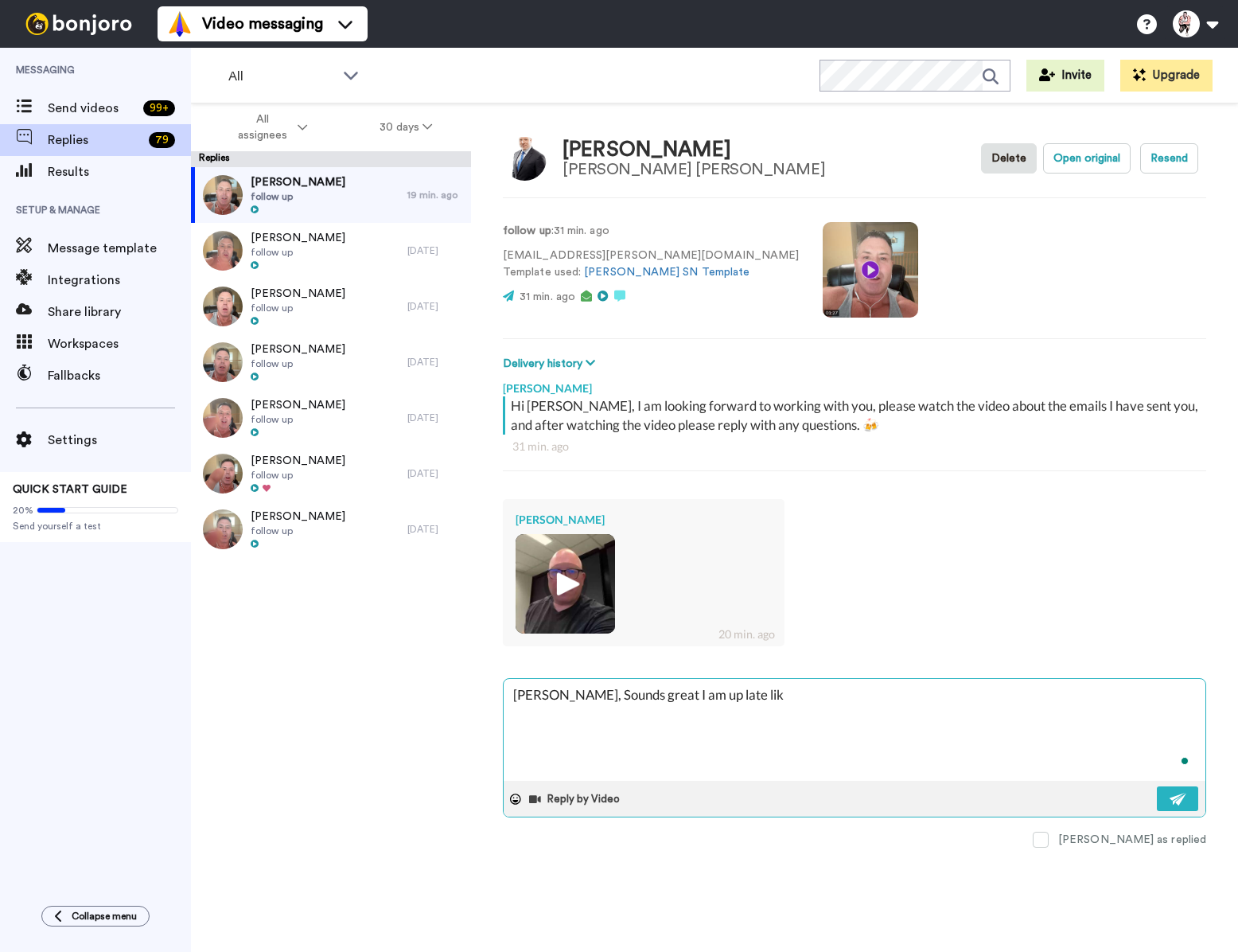
type textarea "[PERSON_NAME], Sounds great I am up late like"
type textarea "x"
type textarea "[PERSON_NAME], Sounds great I am up late like"
type textarea "x"
type textarea "[PERSON_NAME], Sounds great I am up late like 4"
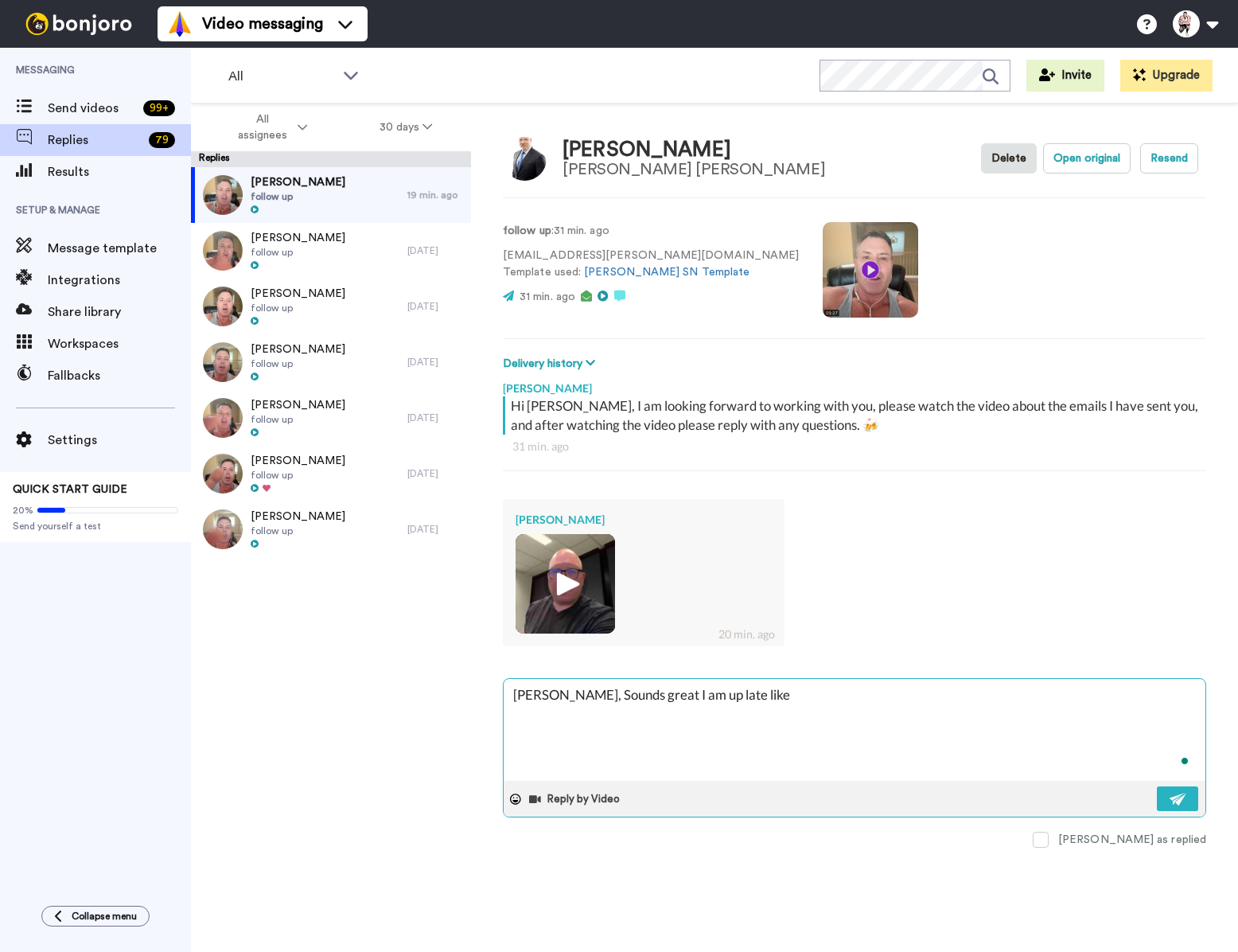
type textarea "x"
type textarea "[PERSON_NAME], Sounds great I am up late like 4-"
type textarea "x"
type textarea "[PERSON_NAME], Sounds great I am up late like 4-5"
type textarea "x"
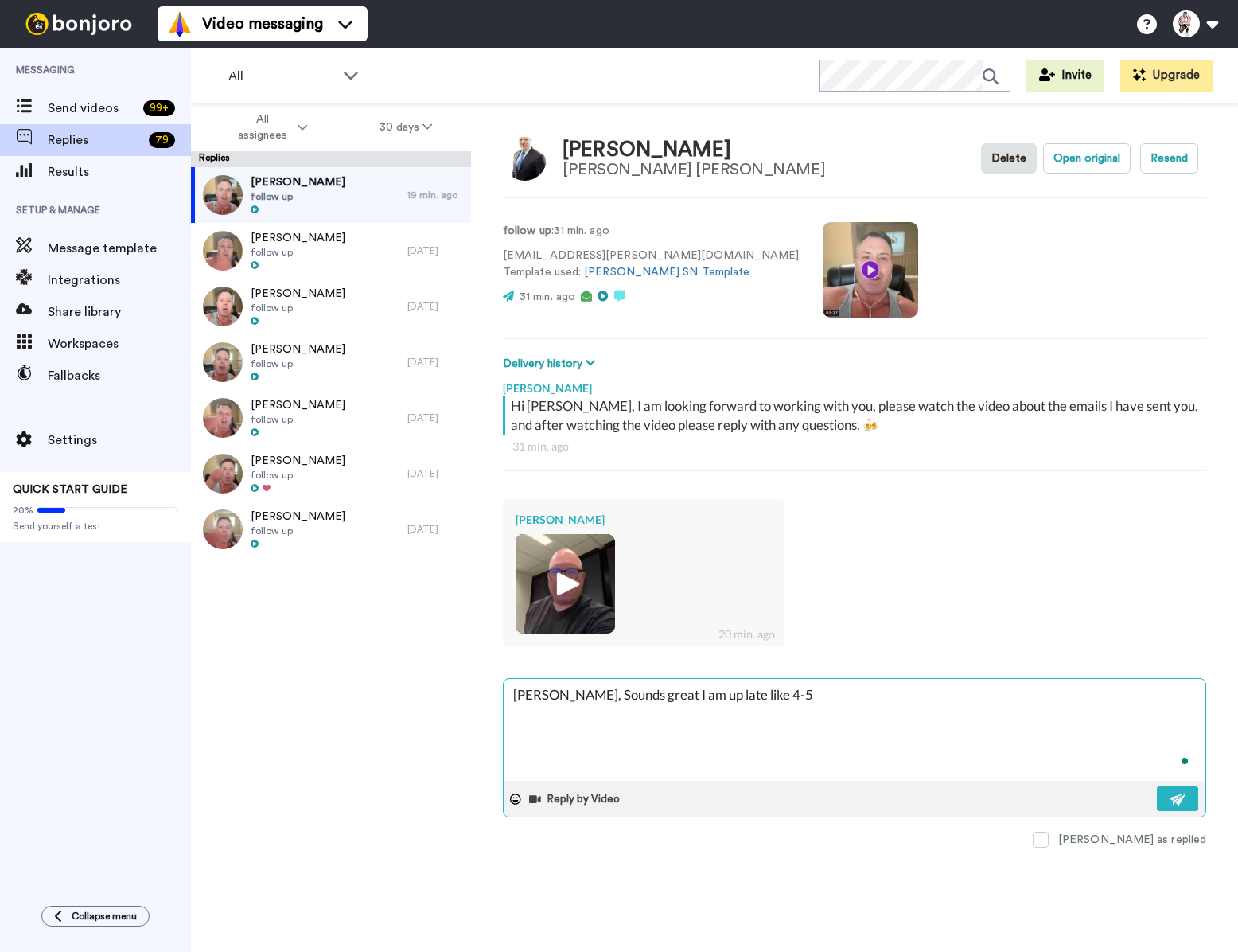
type textarea "[PERSON_NAME], Sounds great I am up late like 4-5"
type textarea "x"
type textarea "[PERSON_NAME], Sounds great I am up late like 4-5 A"
type textarea "x"
type textarea "[PERSON_NAME], Sounds great I am up late like 4-5 AM"
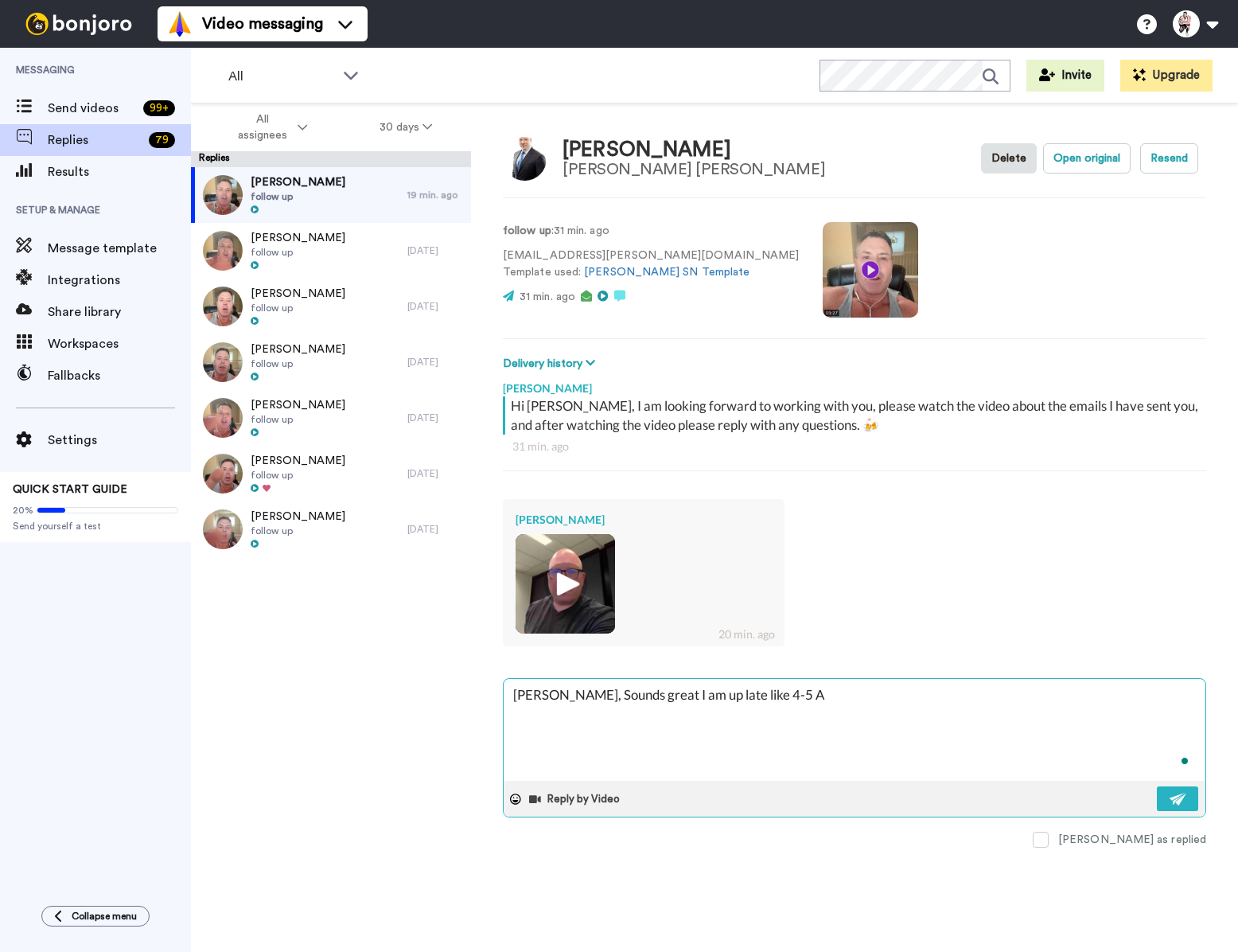
type textarea "x"
type textarea "[PERSON_NAME], Sounds great I am up late like 4-5 AM"
type textarea "x"
type textarea "[PERSON_NAME], Sounds great I am up late like 4-5 AM P"
type textarea "x"
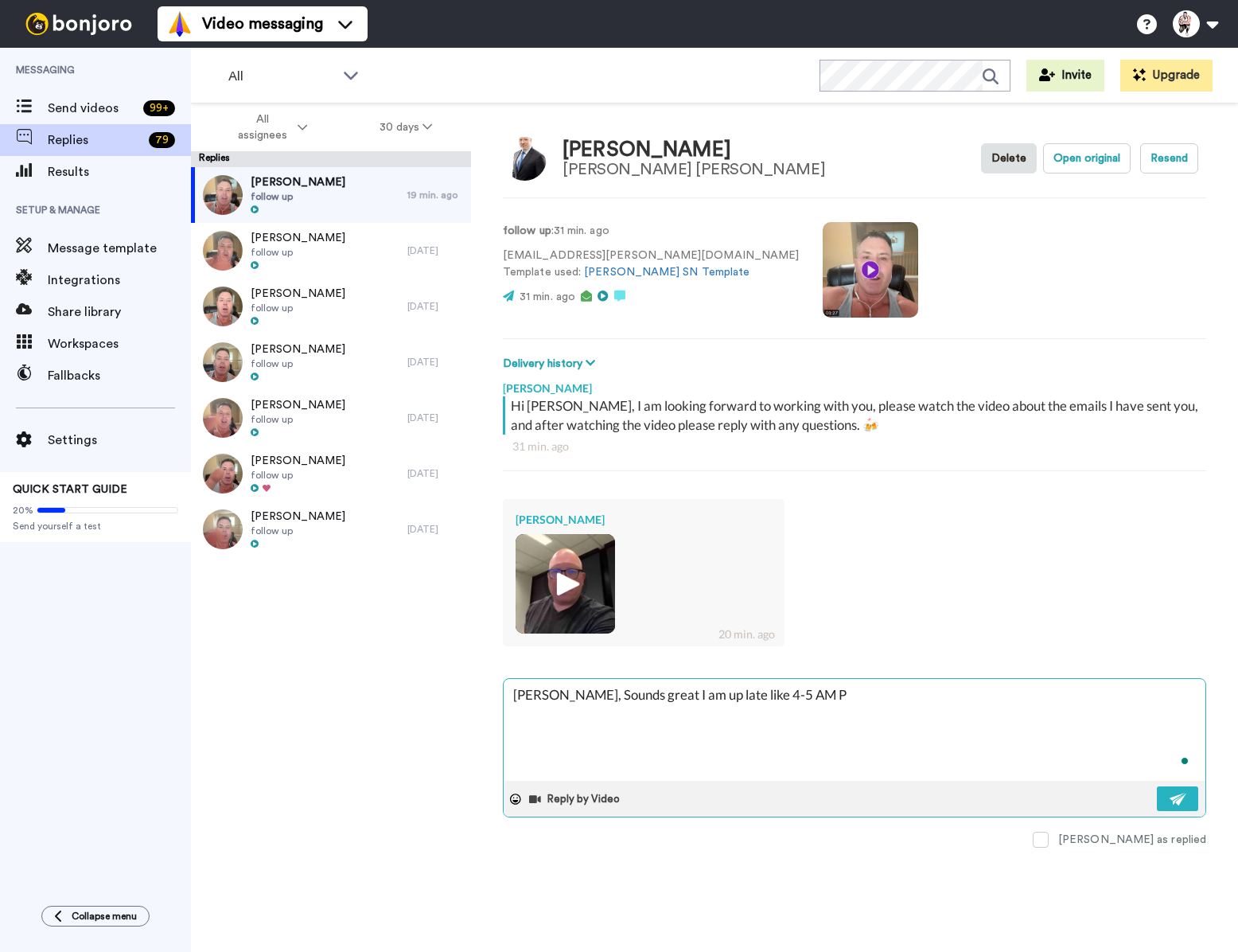
type textarea "[PERSON_NAME], Sounds great I am up late like 4-5 AM PS"
type textarea "x"
type textarea "[PERSON_NAME], Sounds great I am up late like 4-5 AM PST"
type textarea "x"
type textarea "[PERSON_NAME], Sounds great I am up late like 4-5 AM PST"
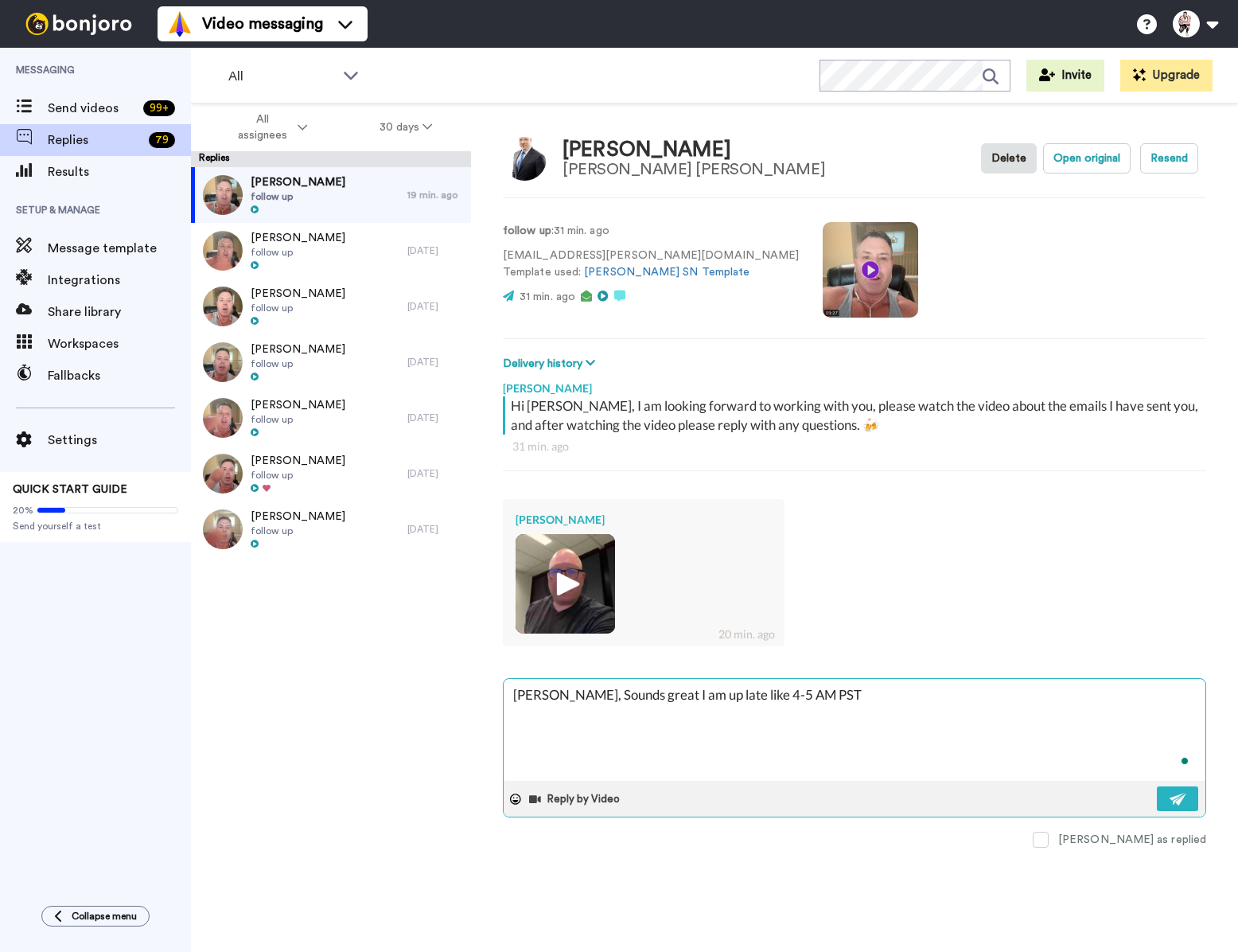
type textarea "x"
type textarea "[PERSON_NAME], Sounds great I am up late like 4-5 AM PST l"
type textarea "x"
type textarea "[PERSON_NAME], Sounds great I am up late like 4-5 AM PST la"
type textarea "x"
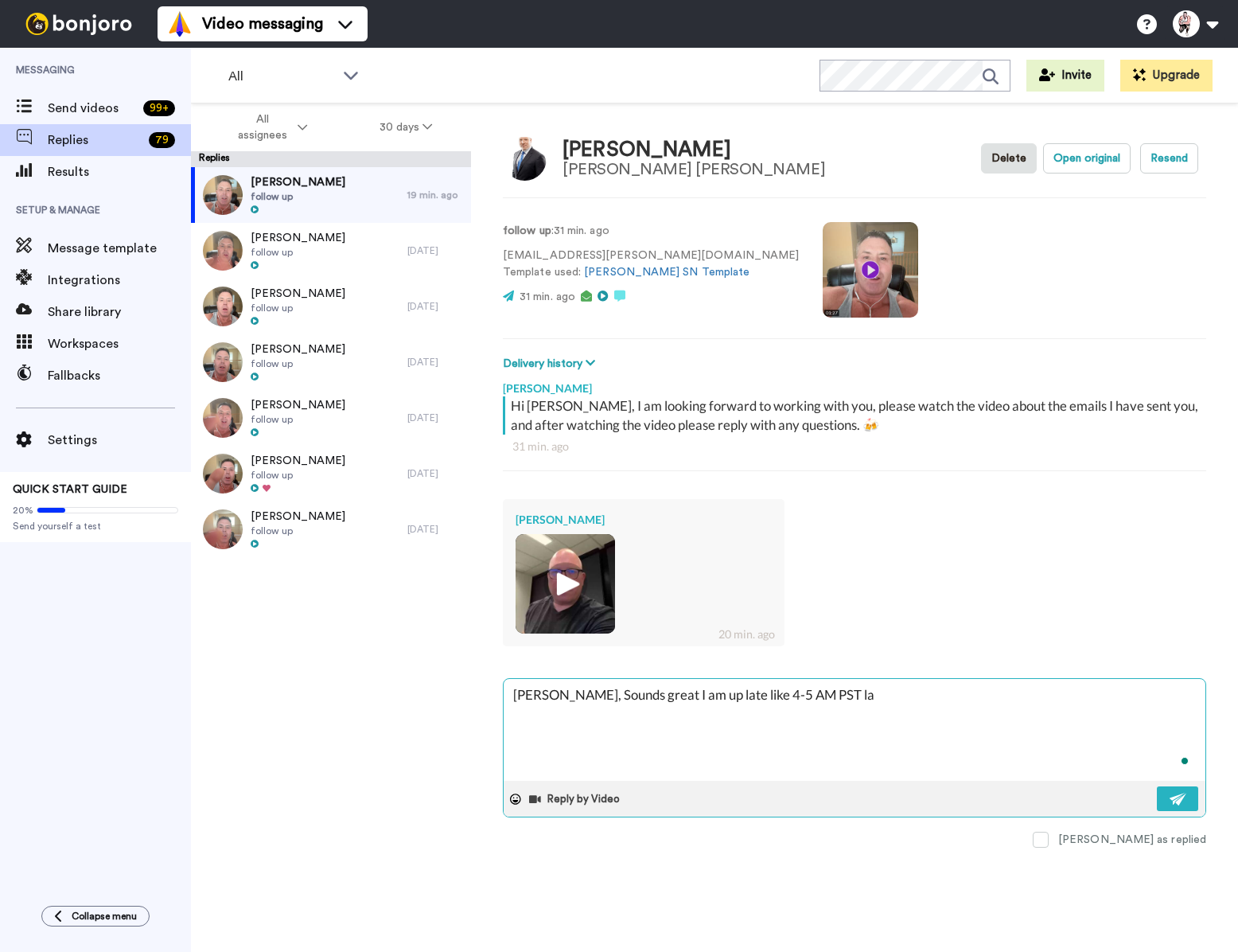
type textarea "[PERSON_NAME], Sounds great I am up late like 4-5 AM PST lat"
type textarea "x"
type textarea "[PERSON_NAME], Sounds great I am up late like 4-5 AM PST late"
type textarea "x"
type textarea "[PERSON_NAME], Sounds great I am up late like 4-5 AM PST late,"
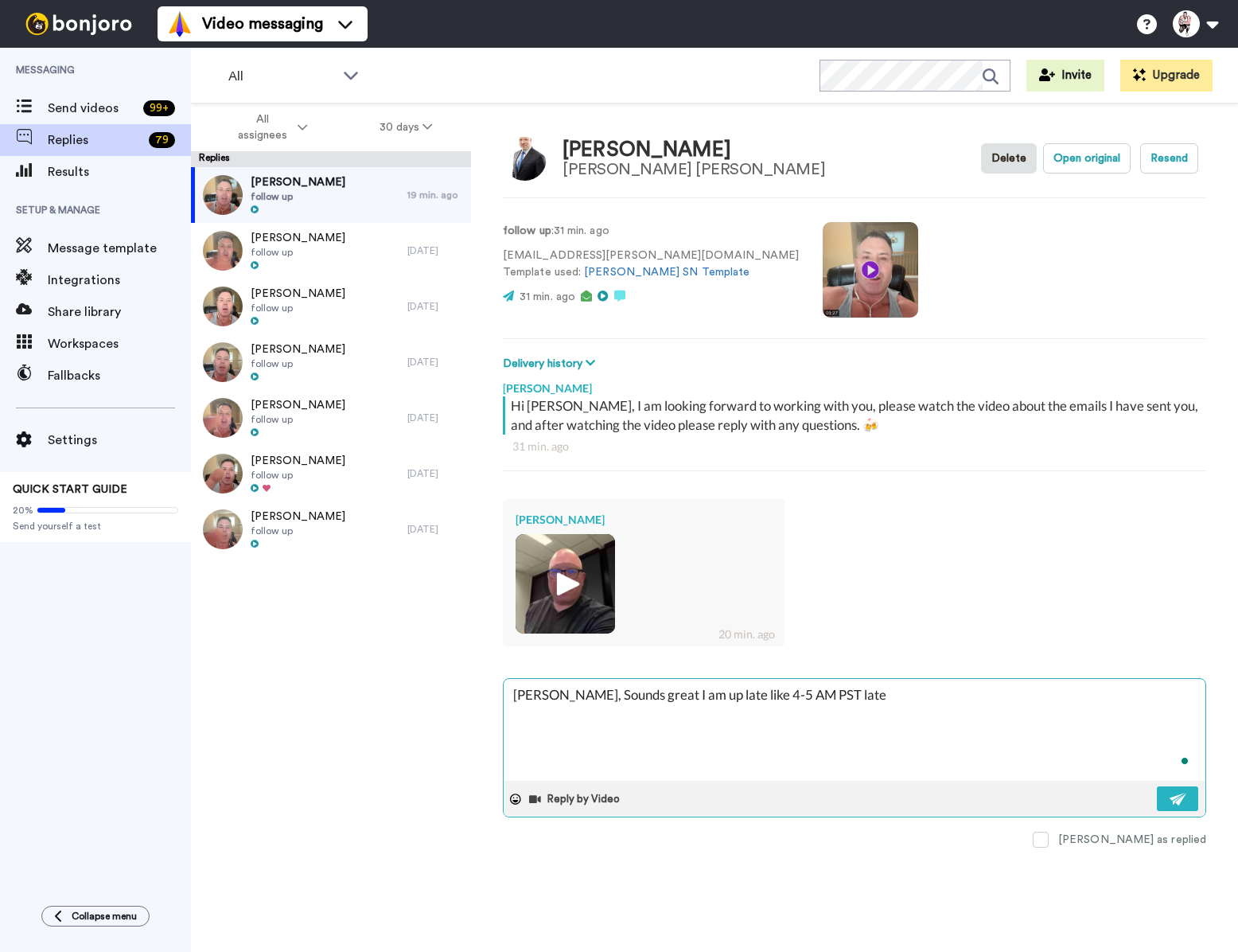
type textarea "x"
type textarea "[PERSON_NAME], Sounds great I am up late like 4-5 AM PST late,"
type textarea "x"
type textarea "[PERSON_NAME], Sounds great I am up late like 4-5 AM PST late, u"
type textarea "x"
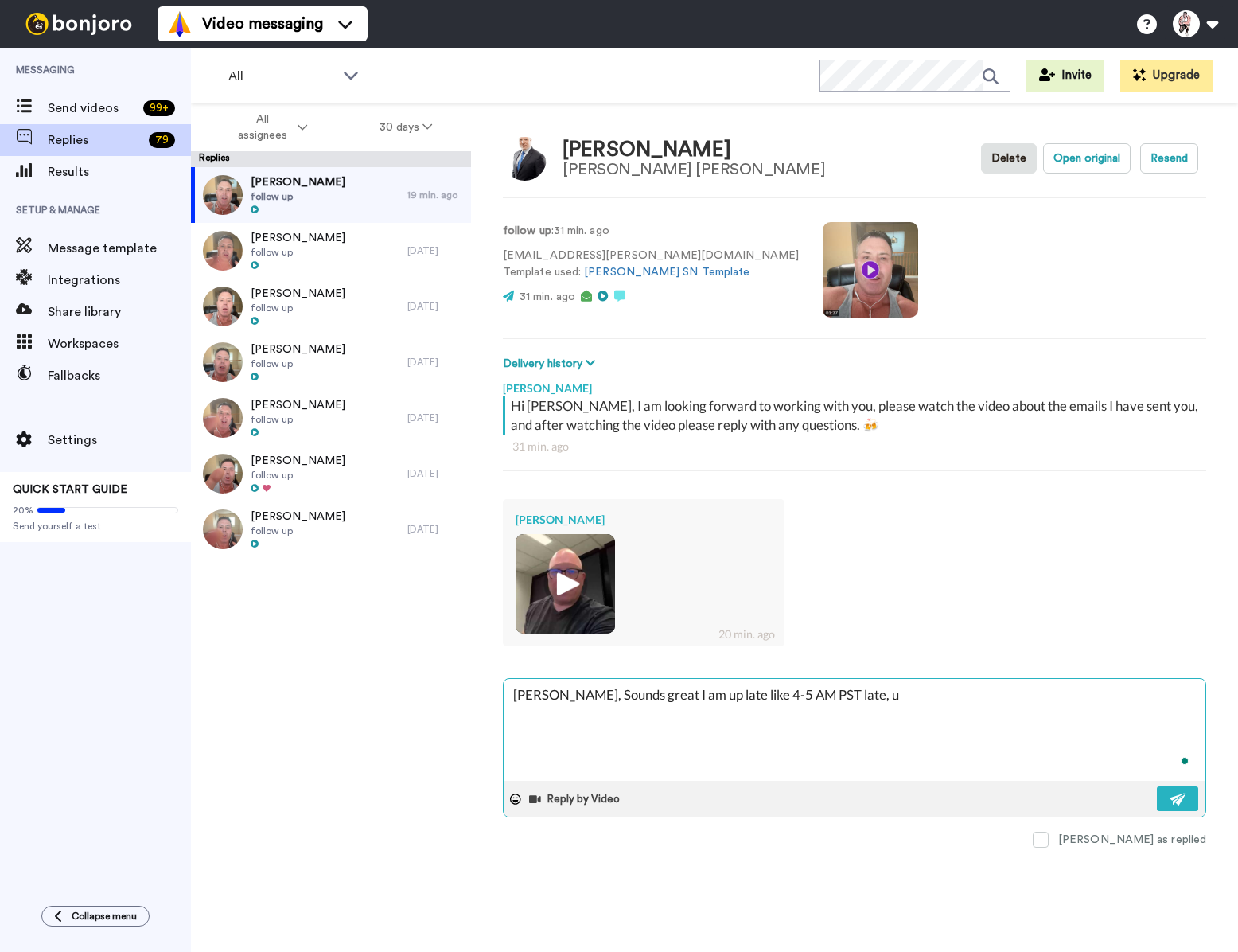
type textarea "[PERSON_NAME], Sounds great I am up late like 4-5 AM PST late, us"
type textarea "x"
type textarea "[PERSON_NAME], Sounds great I am up late like 4-5 AM PST late, usu"
type textarea "x"
type textarea "[PERSON_NAME], Sounds great I am up late like 4-5 AM PST late, usua"
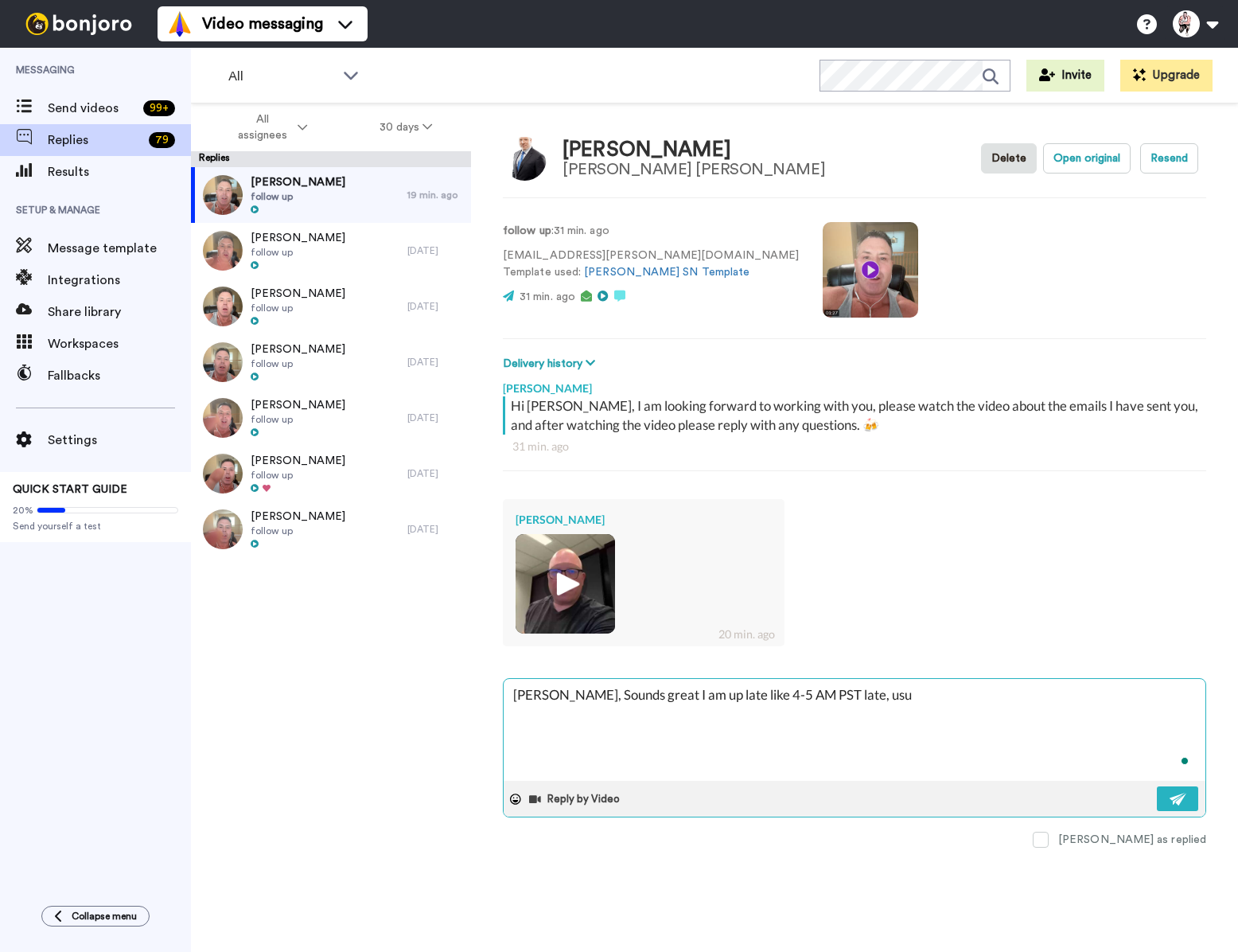
type textarea "x"
type textarea "[PERSON_NAME], Sounds great I am up late like 4-5 AM PST late, usual"
type textarea "x"
type textarea "[PERSON_NAME], Sounds great I am up late like 4-5 AM PST late, usuall"
type textarea "x"
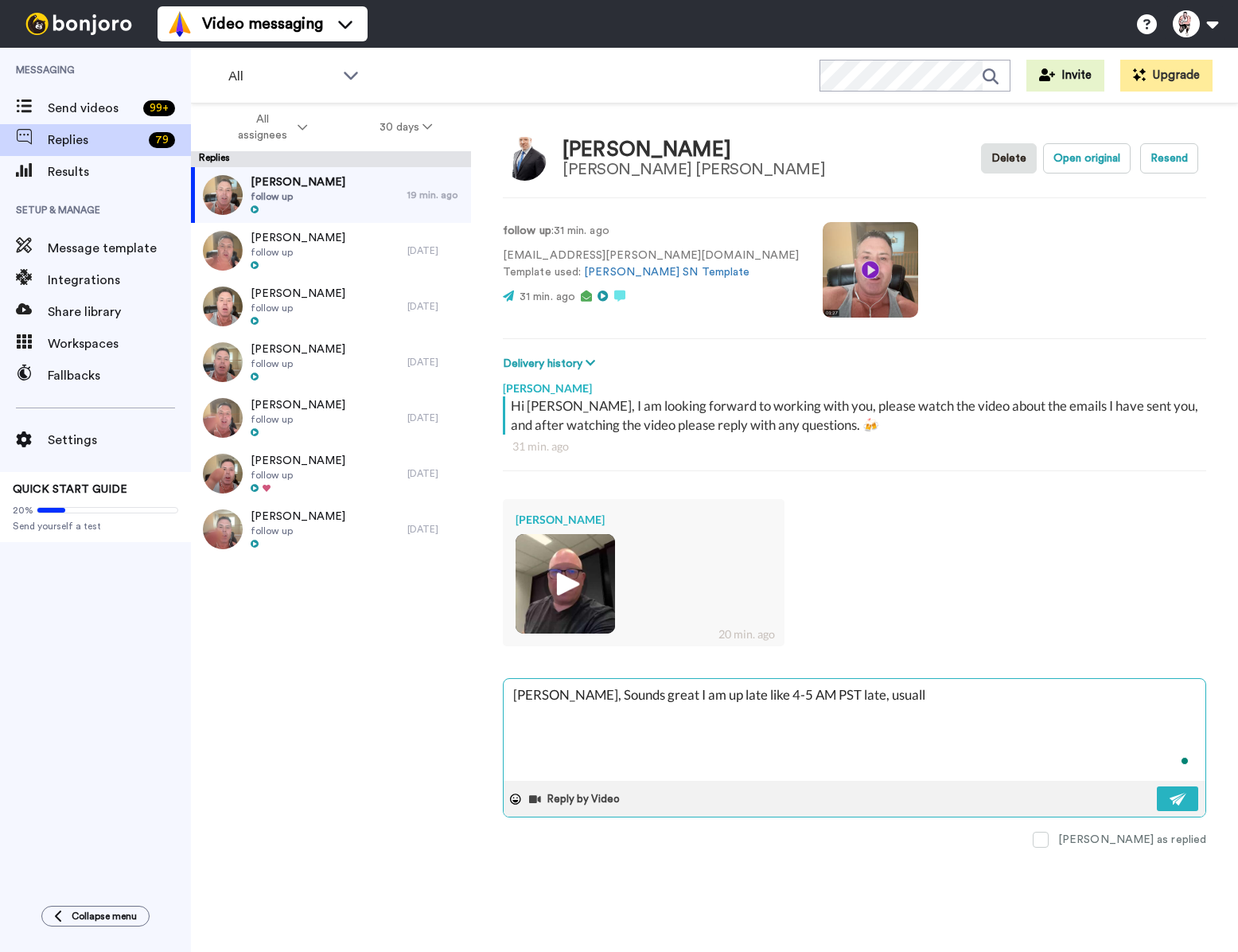
type textarea "[PERSON_NAME], Sounds great I am up late like 4-5 AM PST late, usually"
type textarea "x"
type textarea "[PERSON_NAME], Sounds great I am up late like 4-5 AM PST late, usually"
type textarea "x"
type textarea "[PERSON_NAME], Sounds great I am up late like 4-5 AM PST late, usually i"
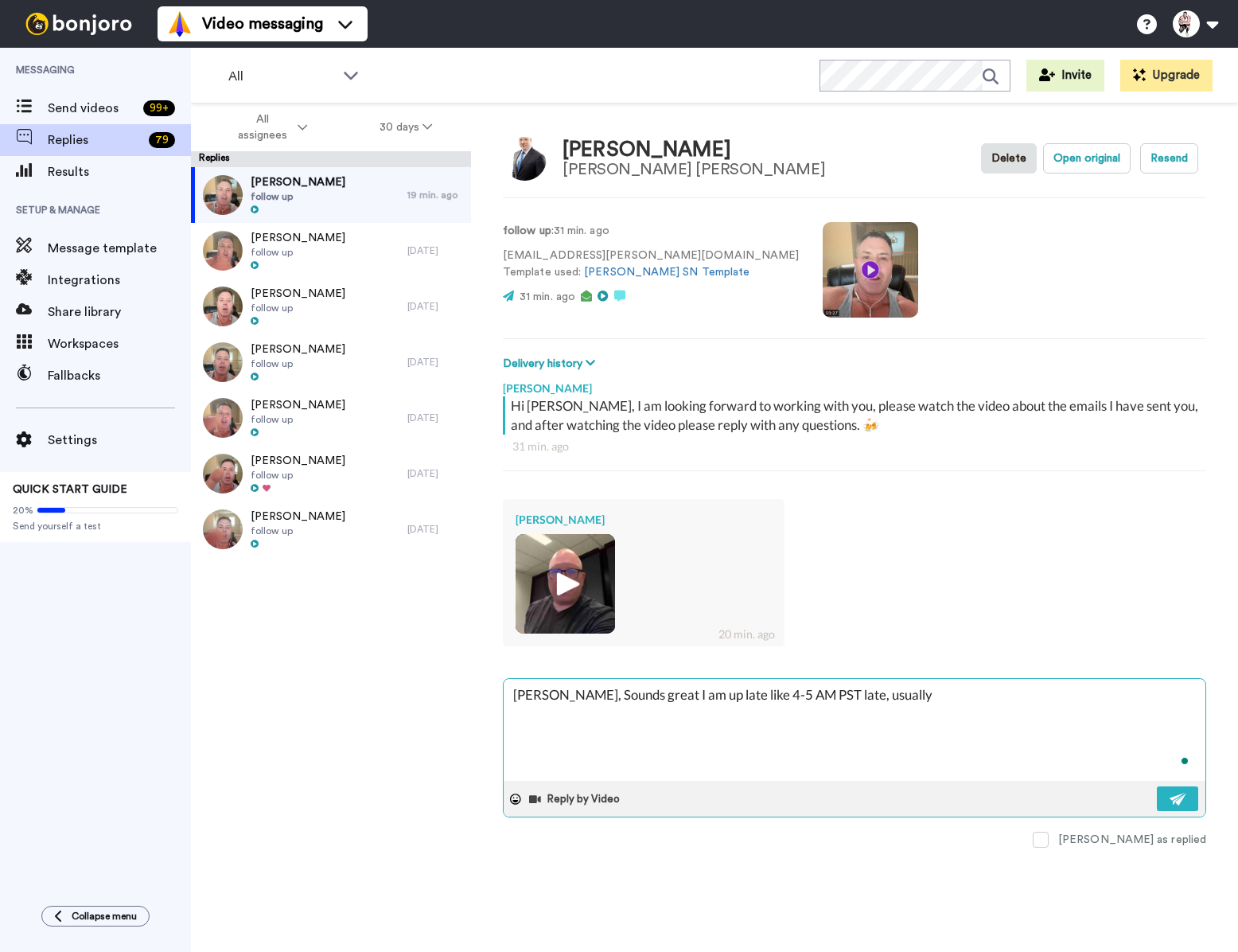
type textarea "x"
type textarea "[PERSON_NAME], Sounds great I am up late like 4-5 AM PST late, usually in"
type textarea "x"
type textarea "[PERSON_NAME], Sounds great I am up late like 4-5 AM PST late, usually in"
type textarea "x"
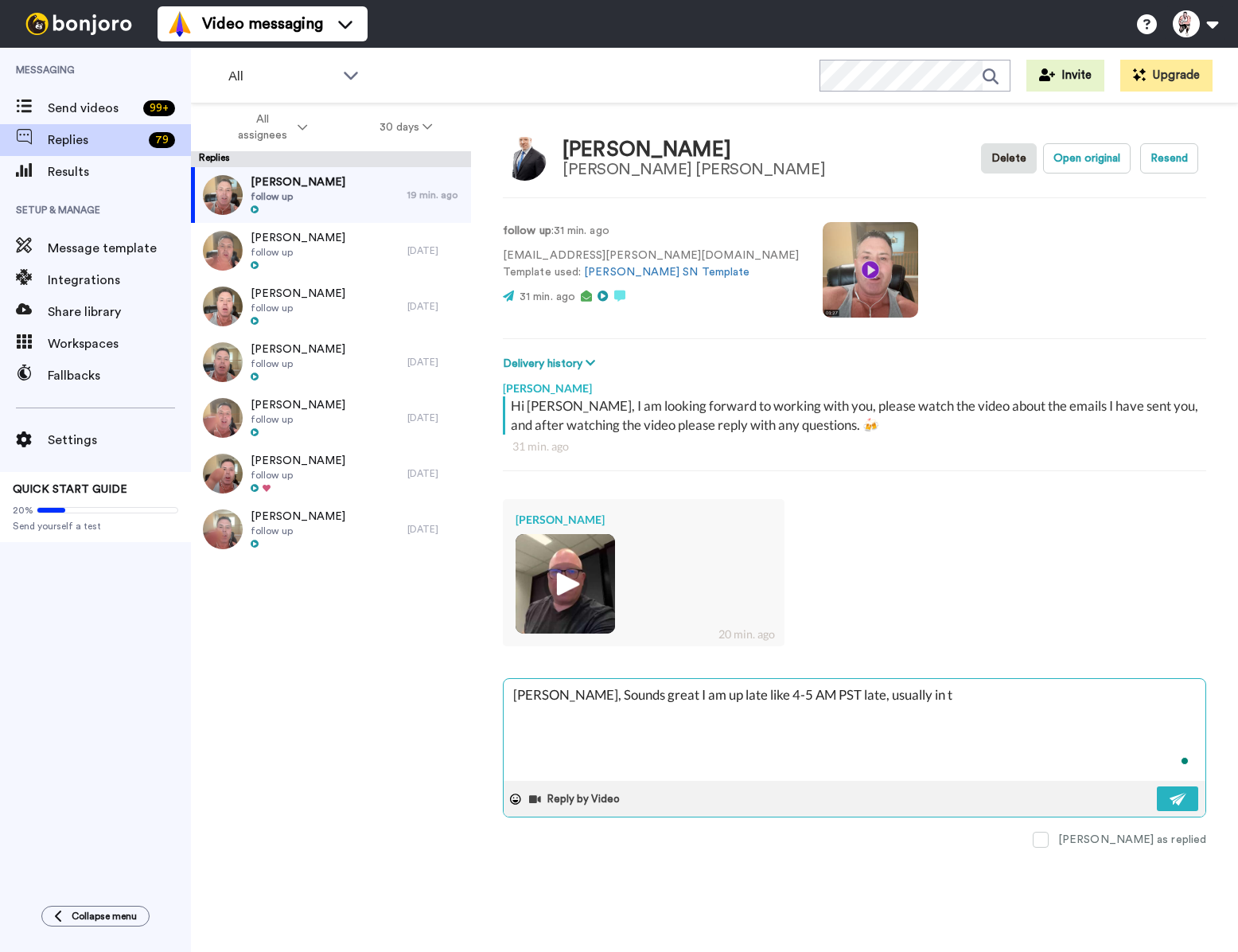
type textarea "[PERSON_NAME], Sounds great I am up late like 4-5 AM PST late, usually in th"
type textarea "x"
type textarea "[PERSON_NAME], Sounds great I am up late like 4-5 AM PST late, usually in the"
type textarea "x"
type textarea "[PERSON_NAME], Sounds great I am up late like 4-5 AM PST late, usually in the"
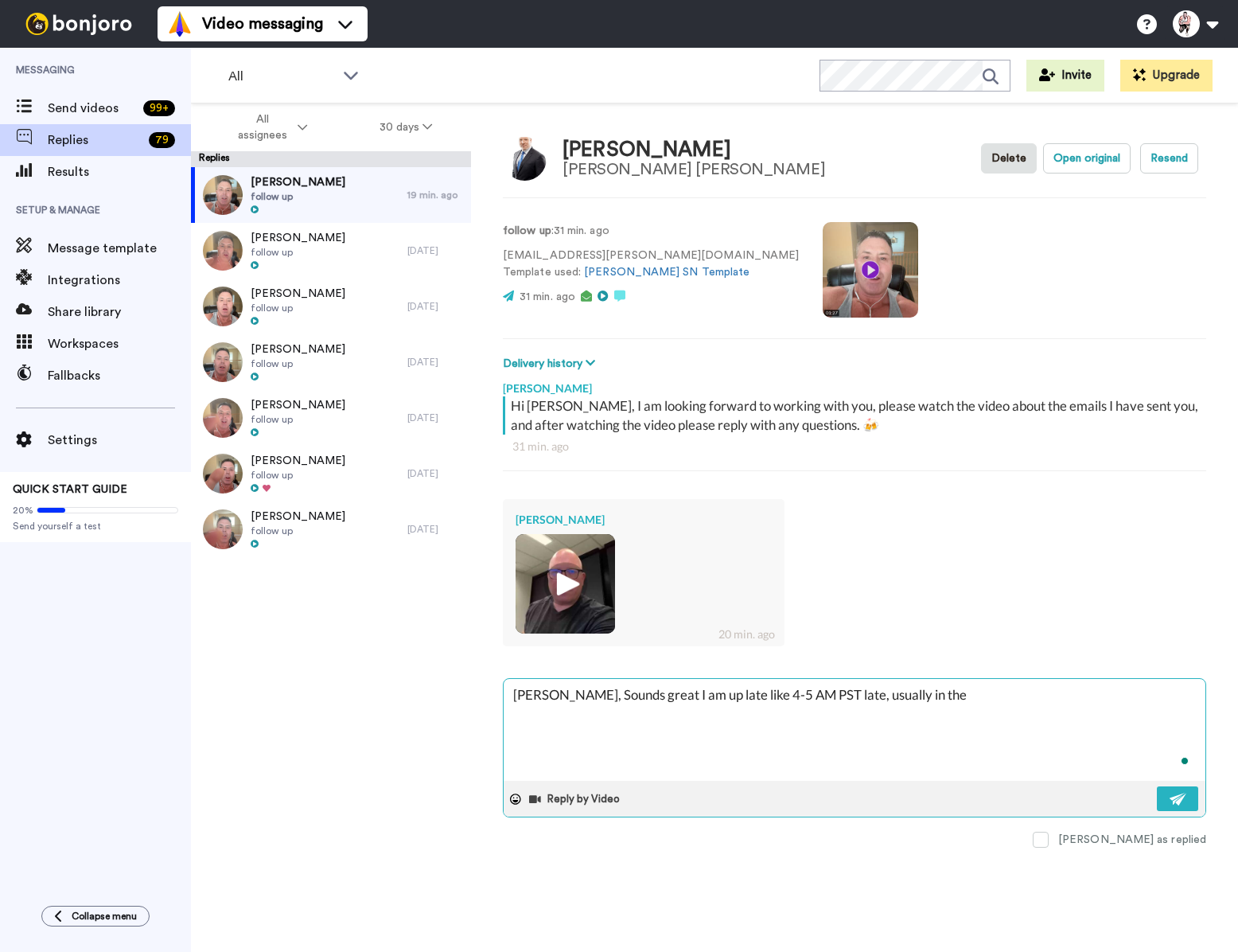
type textarea "x"
type textarea "[PERSON_NAME], Sounds great I am up late like 4-5 AM PST late, usually in the o"
type textarea "x"
type textarea "[PERSON_NAME], Sounds great I am up late like 4-5 AM PST late, usually in the od"
type textarea "x"
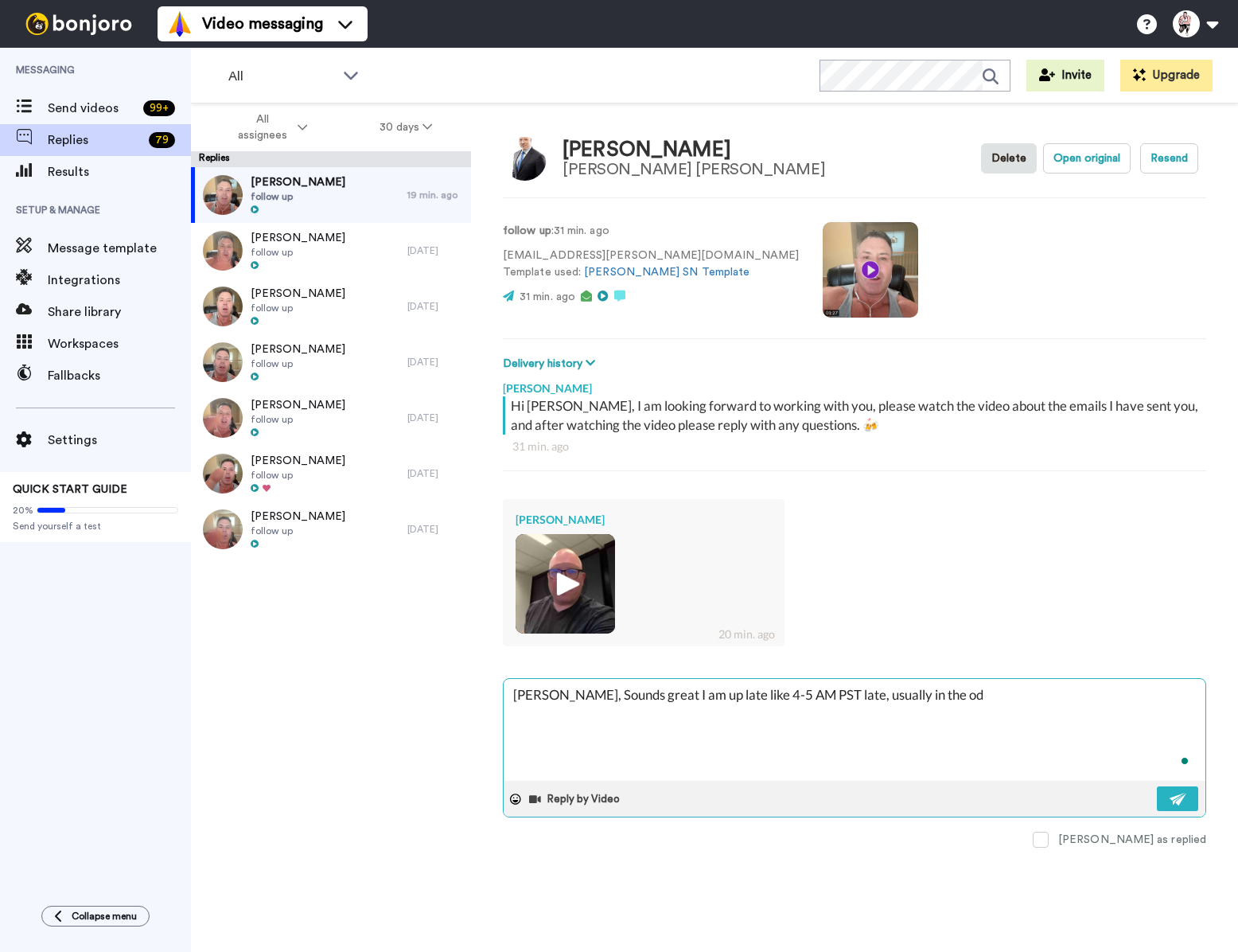
type textarea "[PERSON_NAME], Sounds great I am up late like 4-5 AM PST late, usually in the o…"
type textarea "x"
type textarea "[PERSON_NAME], Sounds great I am up late like 4-5 AM PST late, usually in the o…"
type textarea "x"
type textarea "[PERSON_NAME], Sounds great I am up late like 4-5 AM PST late, usually in the o…"
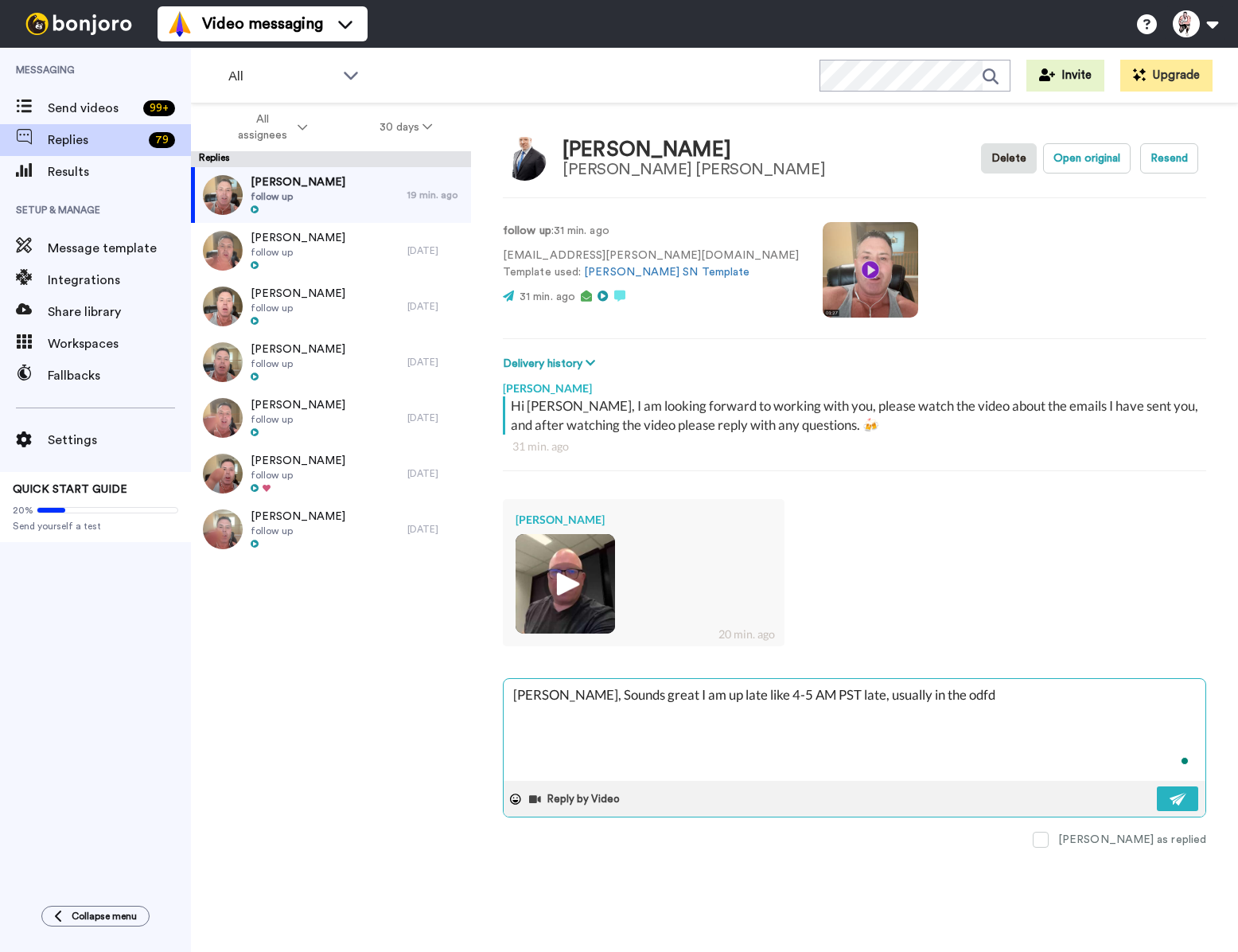
type textarea "x"
type textarea "[PERSON_NAME], Sounds great I am up late like 4-5 AM PST late, usually in the od"
type textarea "x"
type textarea "[PERSON_NAME], Sounds great I am up late like 4-5 AM PST late, usually in the o"
type textarea "x"
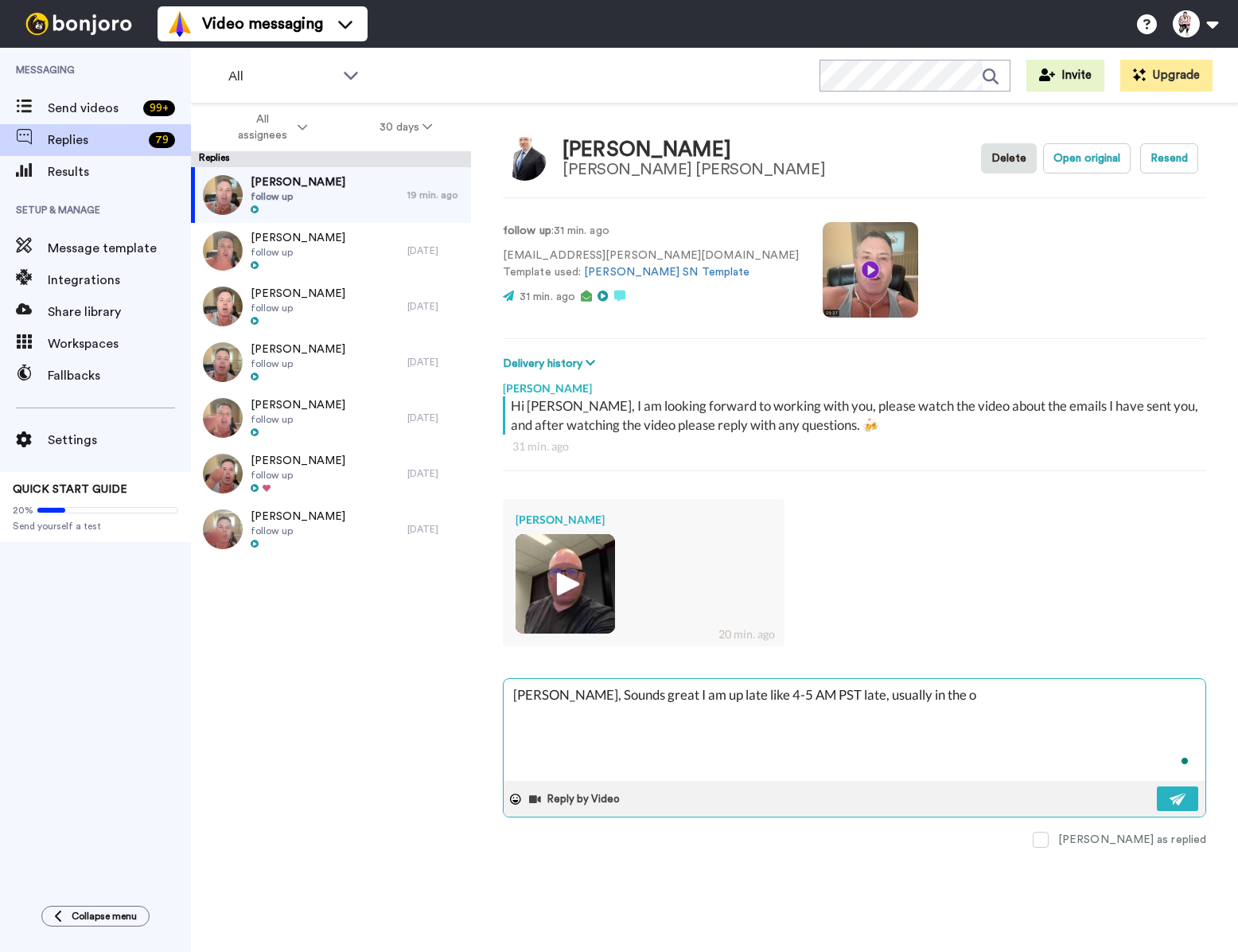
type textarea "[PERSON_NAME], Sounds great I am up late like 4-5 AM PST late, usually in the of"
type textarea "x"
type textarea "[PERSON_NAME], Sounds great I am up late like 4-5 AM PST late, usually in the o…"
type textarea "x"
type textarea "[PERSON_NAME], Sounds great I am up late like 4-5 AM PST late, usually in the o…"
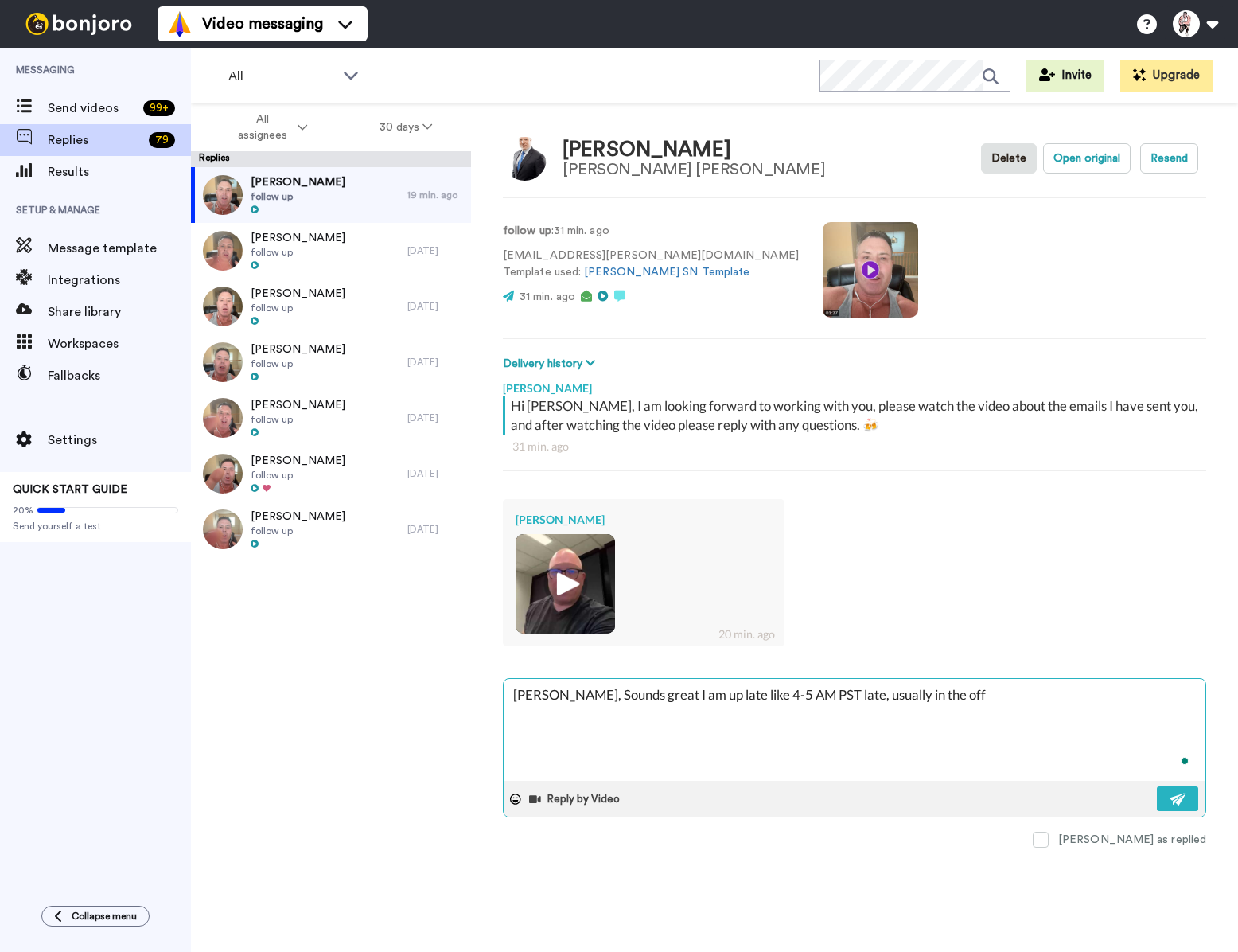
type textarea "x"
type textarea "[PERSON_NAME], Sounds great I am up late like 4-5 AM PST late, usually in the o…"
type textarea "x"
type textarea "[PERSON_NAME], Sounds great I am up late like 4-5 AM PST late, usually in the o…"
type textarea "x"
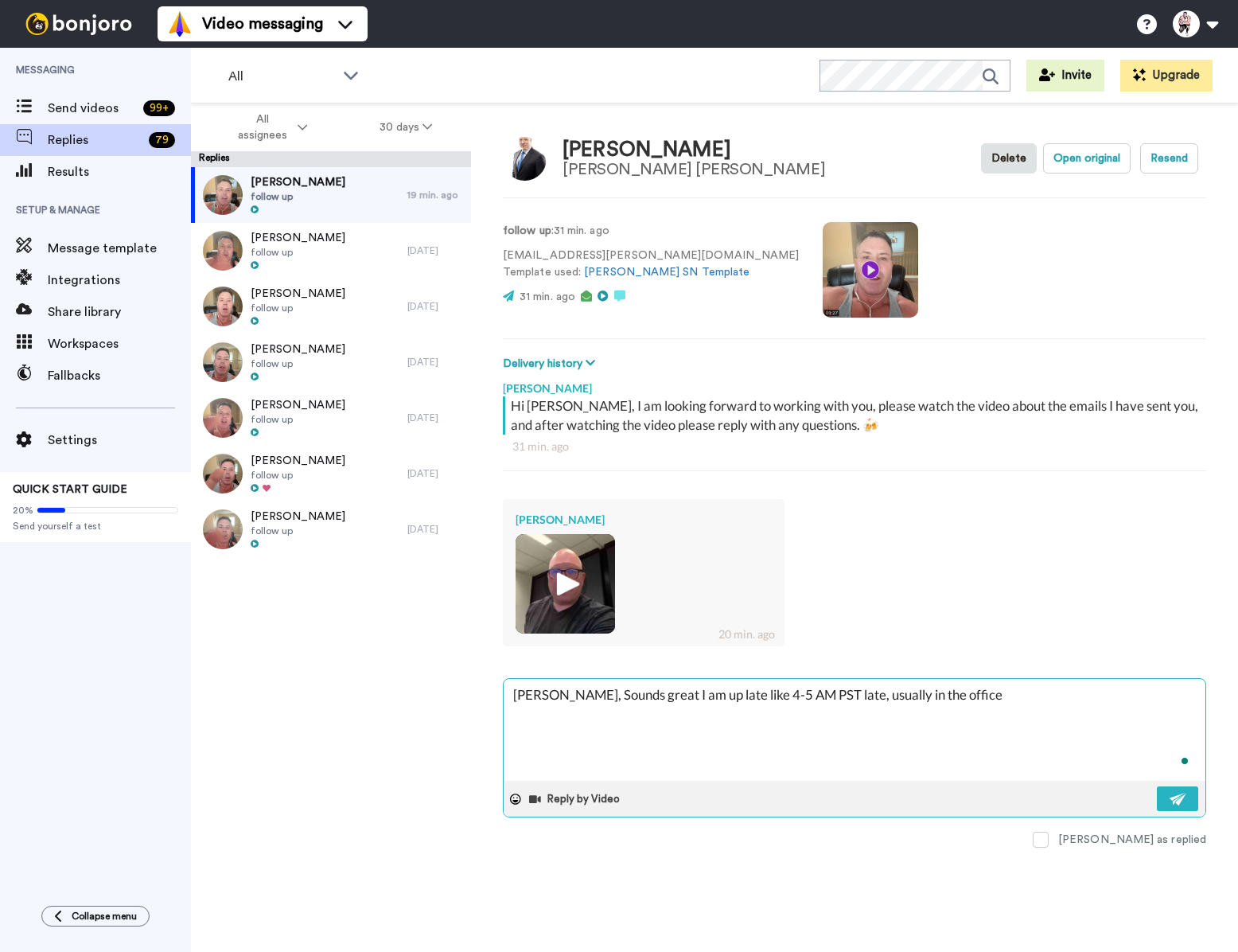
type textarea "[PERSON_NAME], Sounds great I am up late like 4-5 AM PST late, usually in the o…"
type textarea "x"
type textarea "[PERSON_NAME], Sounds great I am up late like 4-5 AM PST late, usually in the o…"
type textarea "x"
type textarea "[PERSON_NAME], Sounds great I am up late like 4-5 AM PST late, usually in the o…"
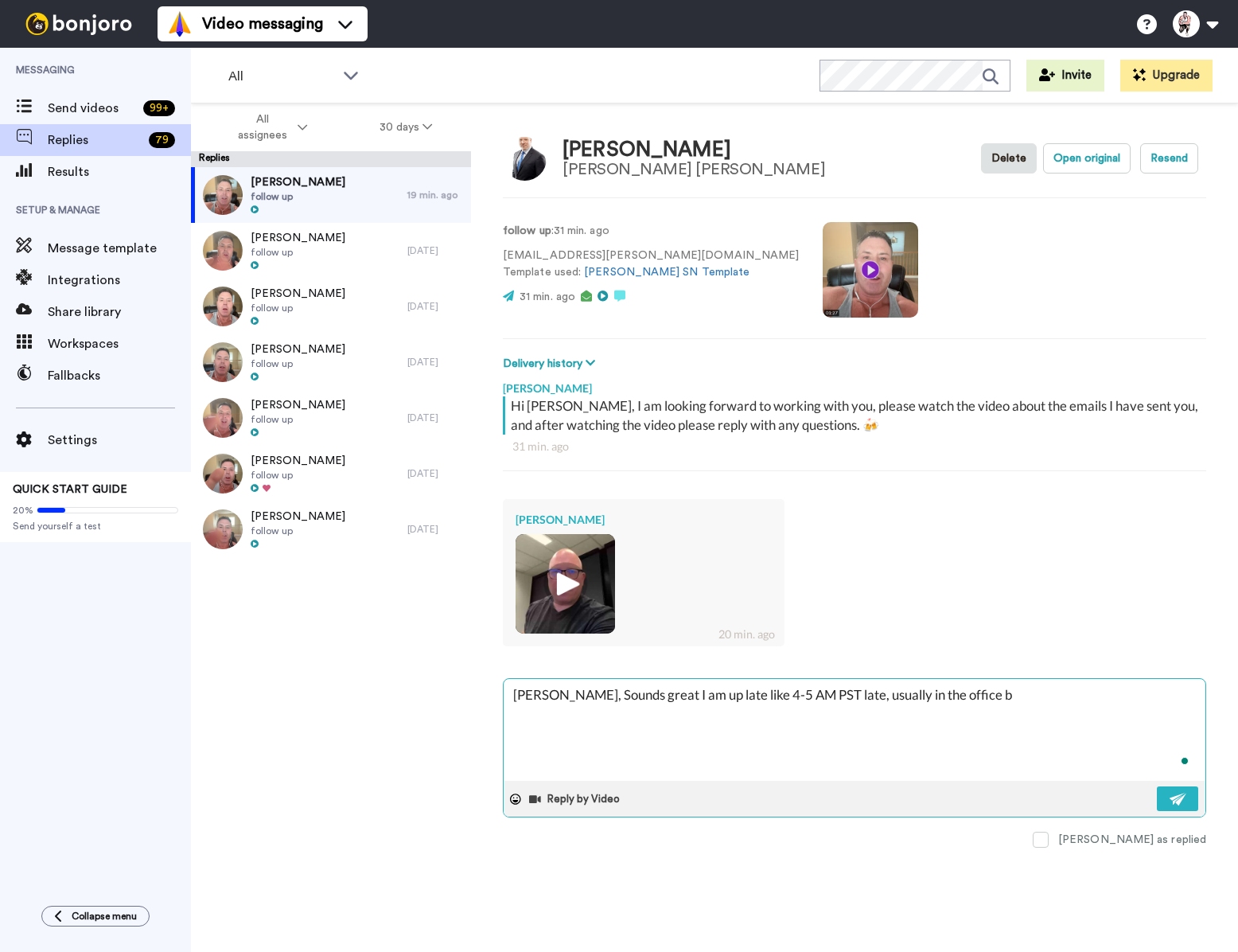
type textarea "x"
type textarea "[PERSON_NAME], Sounds great I am up late like 4-5 AM PST late, usually in the o…"
type textarea "x"
type textarea "[PERSON_NAME], Sounds great I am up late like 4-5 AM PST late, usually in the o…"
type textarea "x"
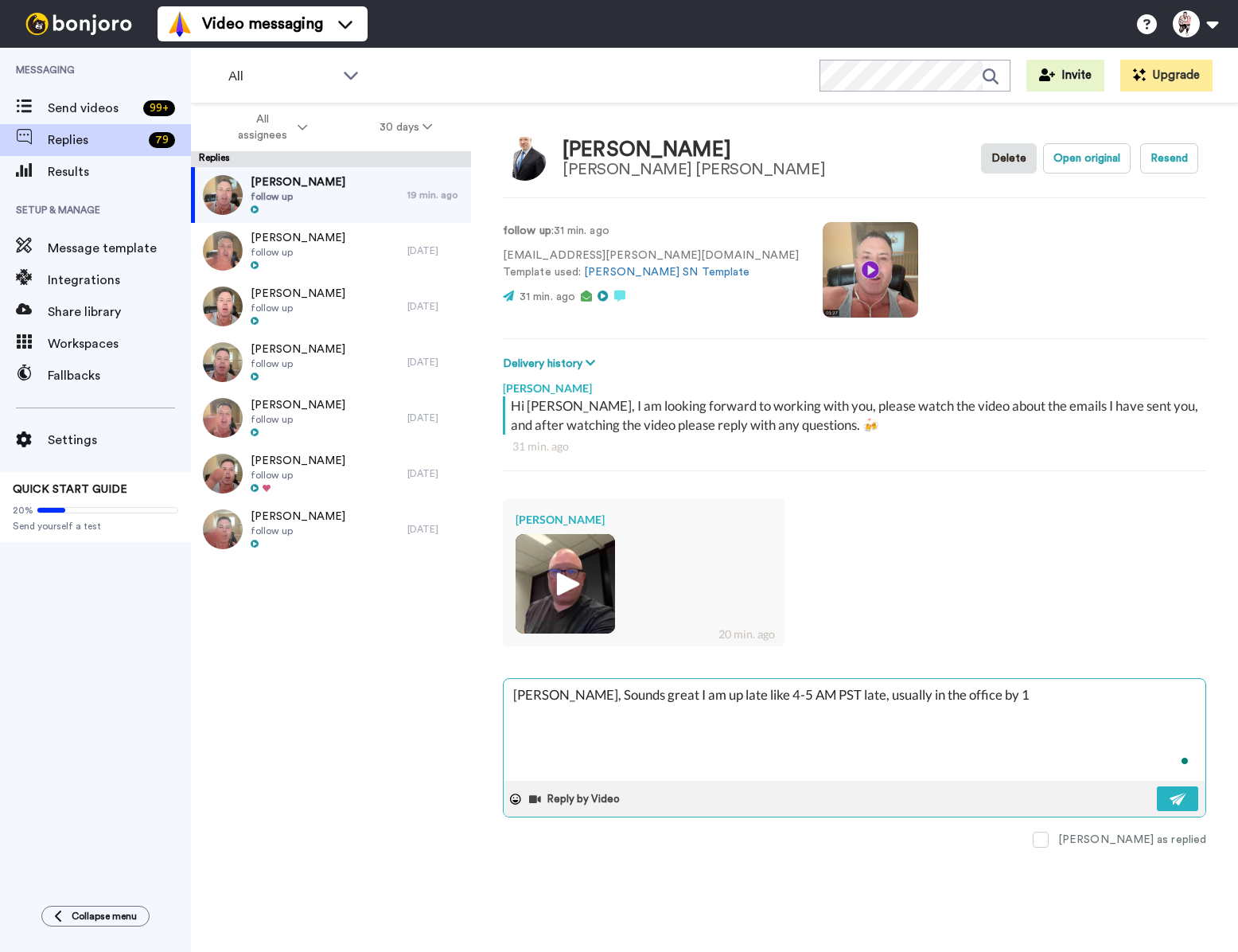
type textarea "[PERSON_NAME], Sounds great I am up late like 4-5 AM PST late, usually in the o…"
click at [1172, 692] on textarea "[PERSON_NAME], Sounds great I am up late like 4-5 AM PST late, usually in the o…" at bounding box center [854, 729] width 702 height 102
drag, startPoint x: 1177, startPoint y: 795, endPoint x: 1181, endPoint y: 782, distance: 13.6
click at [1177, 795] on img at bounding box center [1179, 799] width 18 height 13
